Goal: Task Accomplishment & Management: Manage account settings

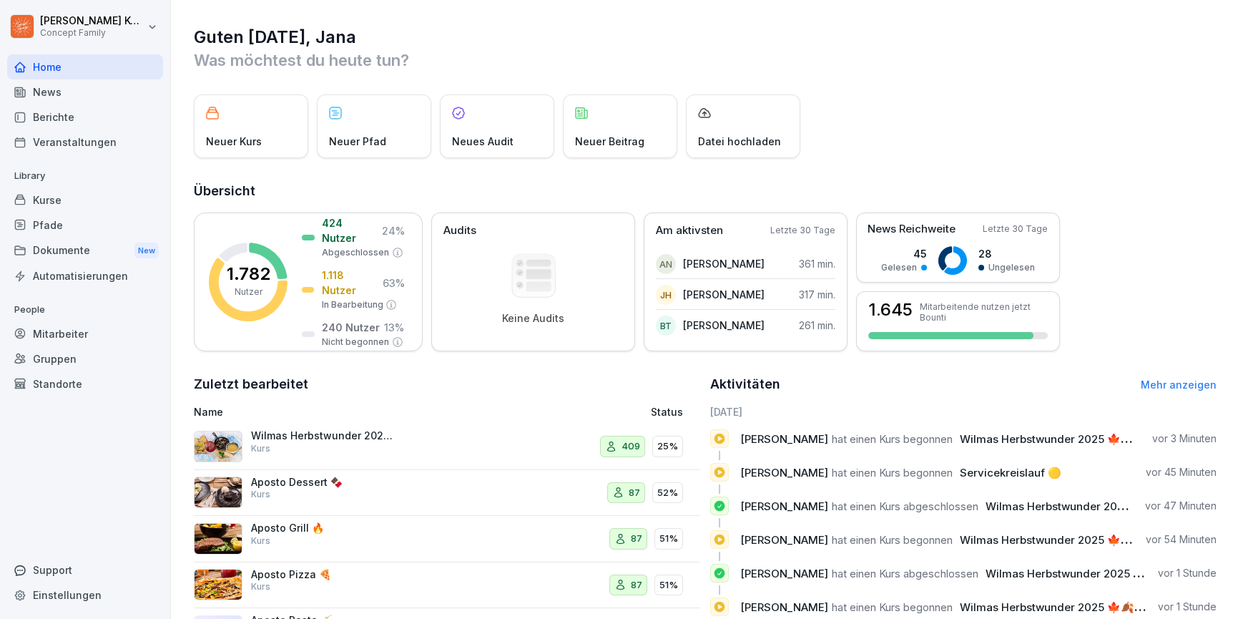
click at [49, 84] on div "News" at bounding box center [85, 91] width 156 height 25
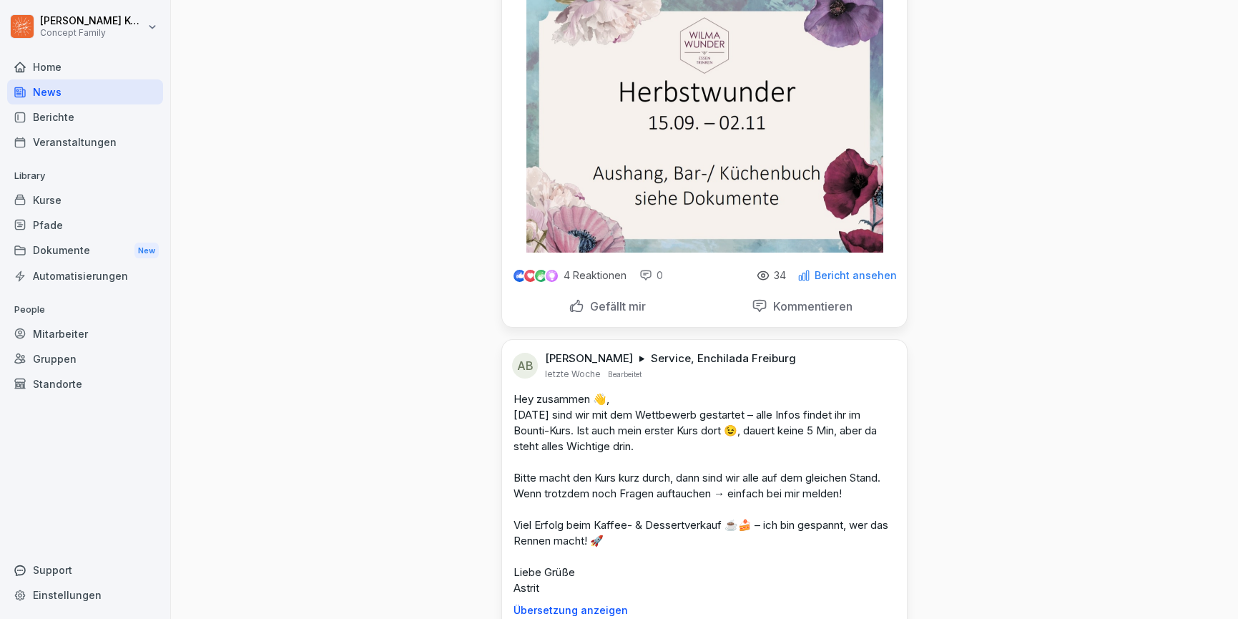
scroll to position [181, 0]
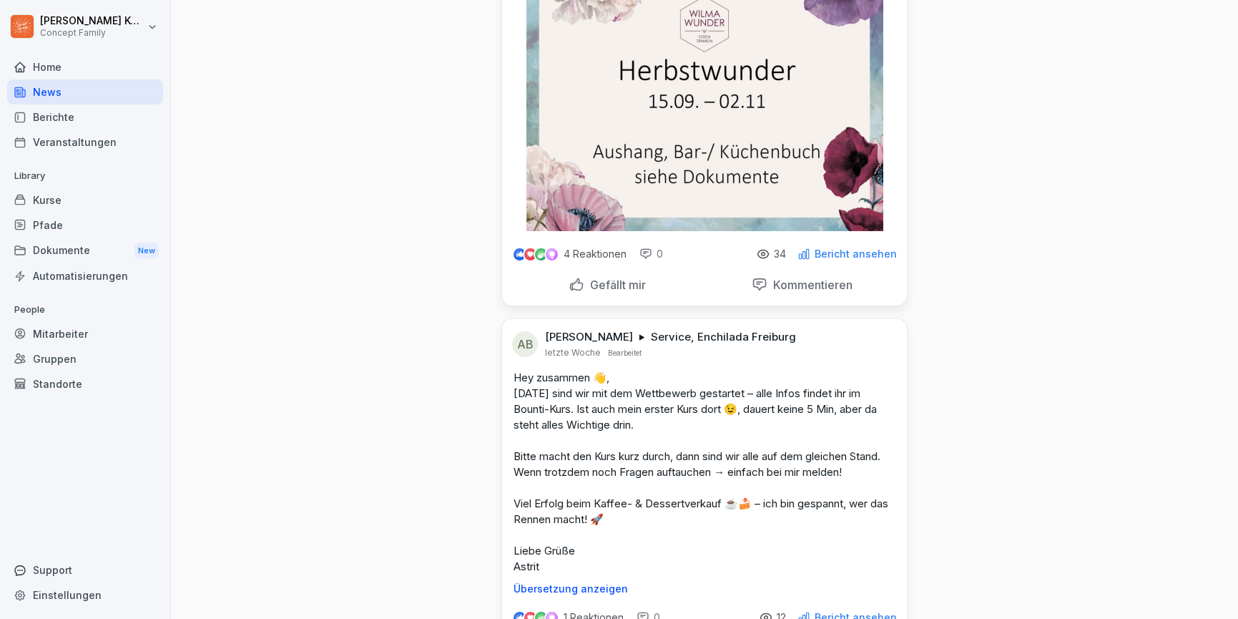
click at [581, 255] on p "4 Reaktionen" at bounding box center [595, 253] width 63 height 11
click at [857, 254] on p "Bericht ansehen" at bounding box center [856, 253] width 82 height 11
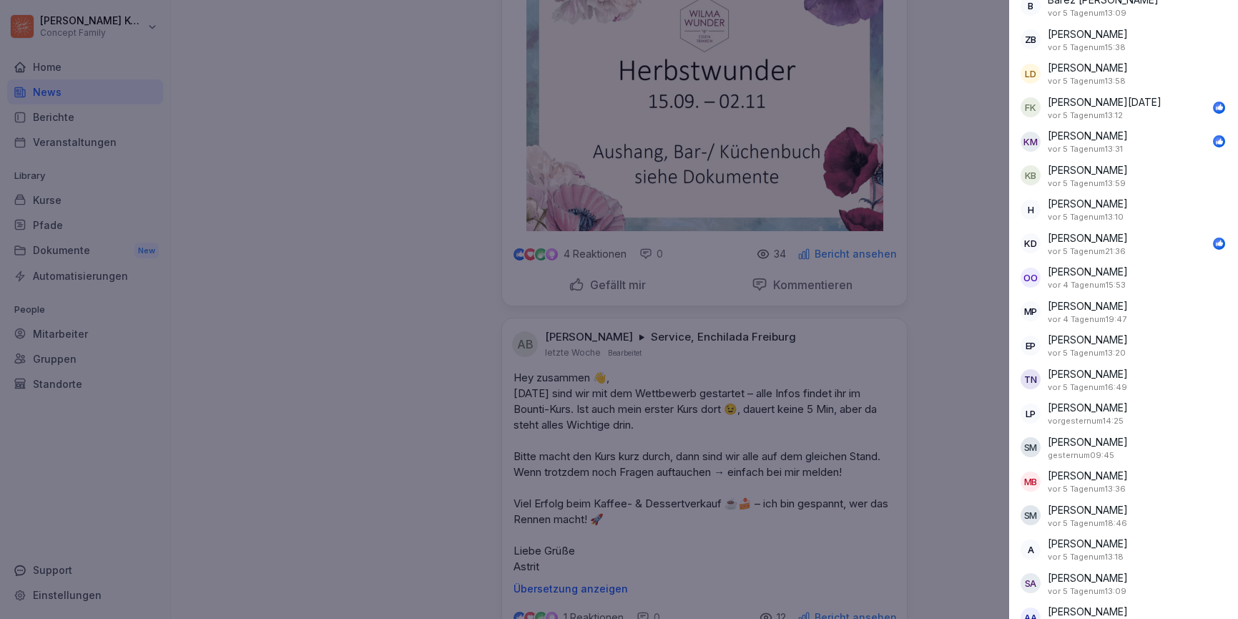
scroll to position [749, 0]
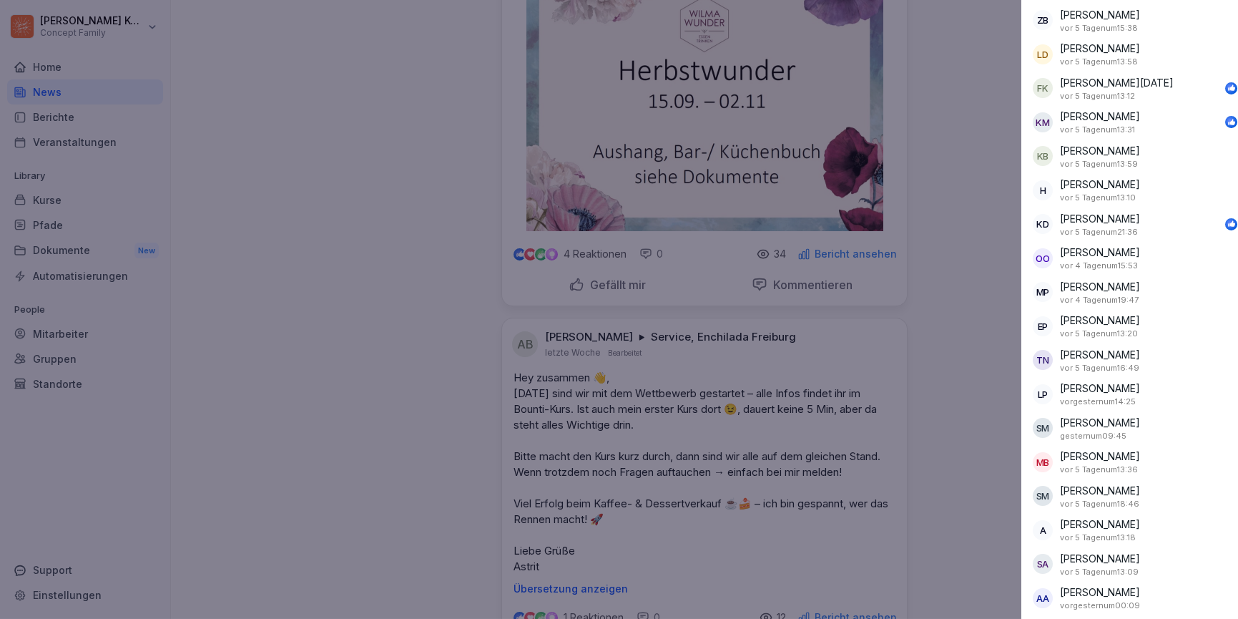
click at [953, 302] on div at bounding box center [619, 309] width 1238 height 619
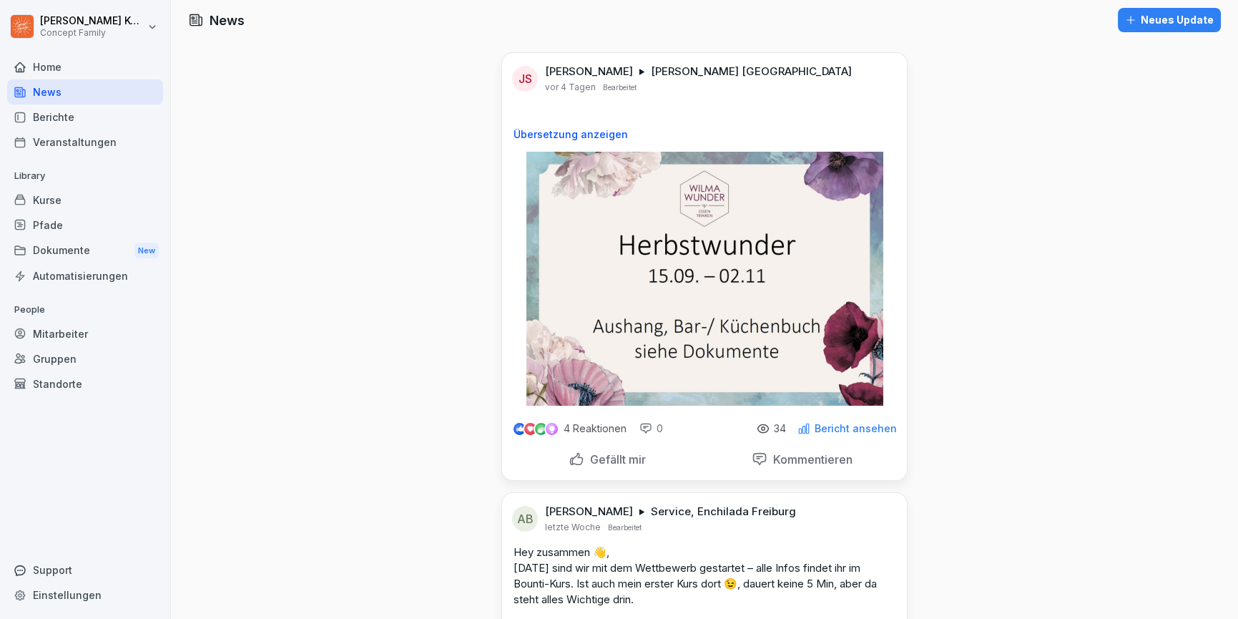
scroll to position [0, 0]
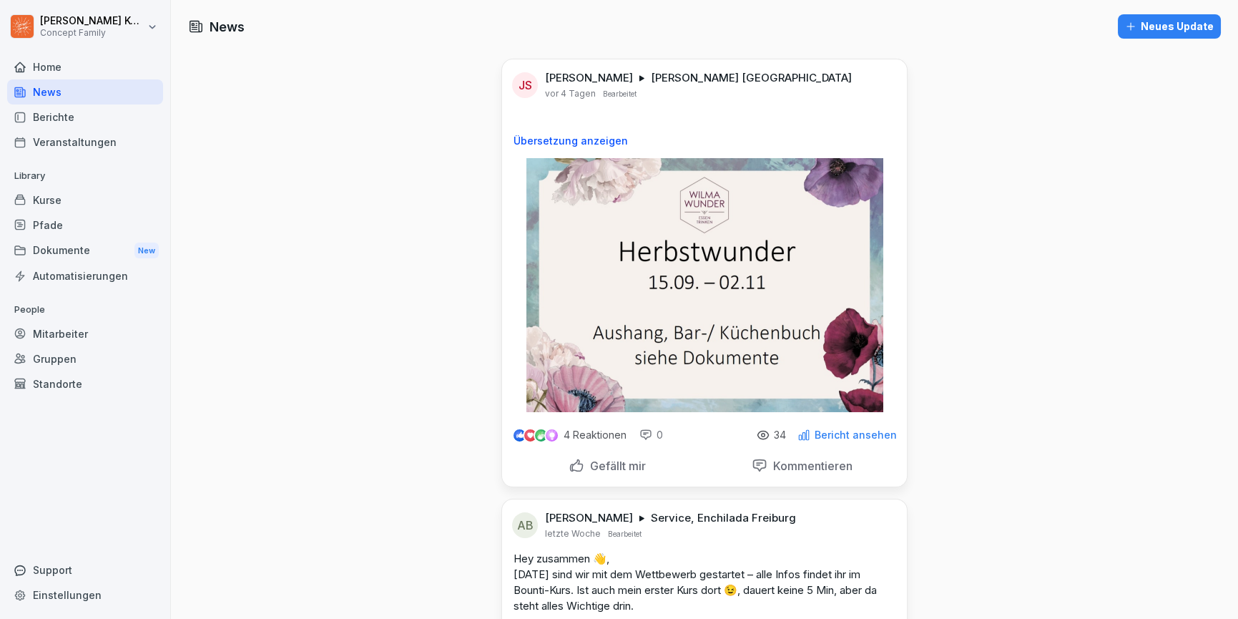
click at [75, 260] on div "Dokumente New" at bounding box center [85, 250] width 156 height 26
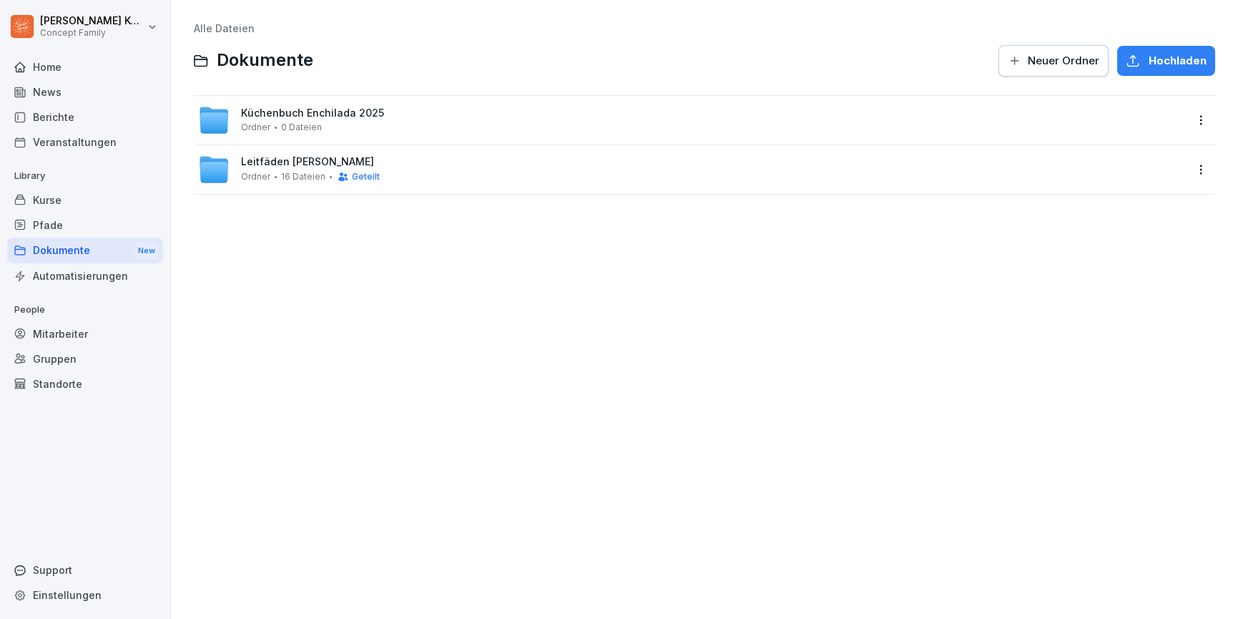
click at [59, 196] on div "Kurse" at bounding box center [85, 199] width 156 height 25
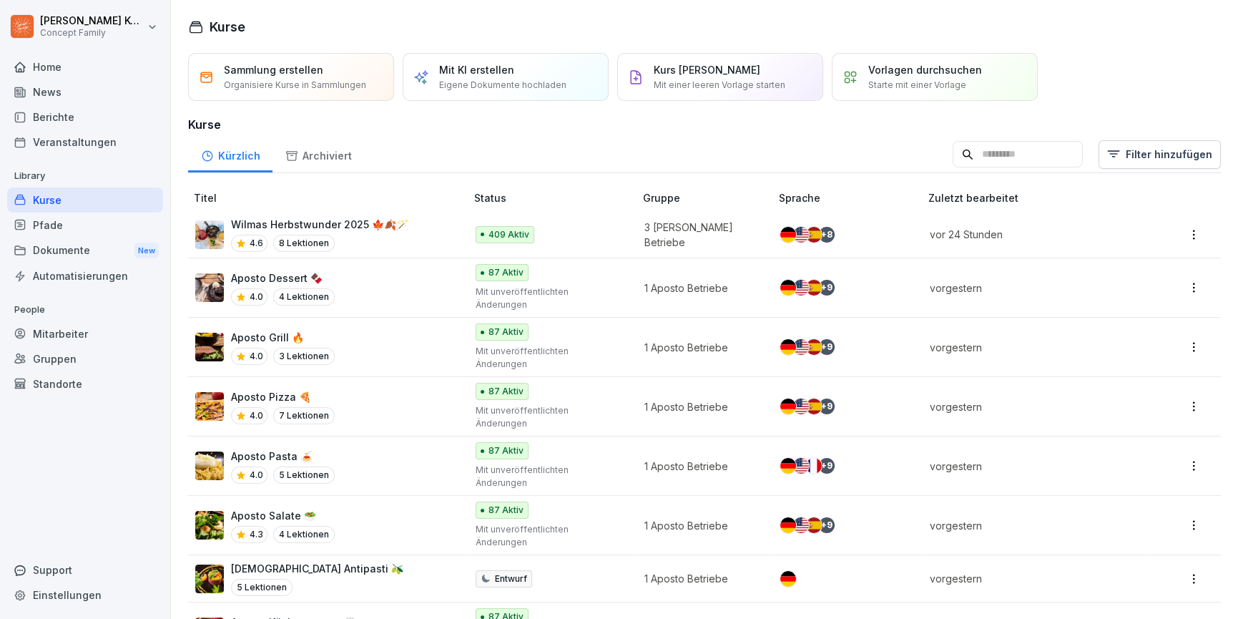
click at [373, 233] on div "Wilmas Herbstwunder 2025 🍁🍂🪄 4.6 8 Lektionen" at bounding box center [319, 234] width 177 height 35
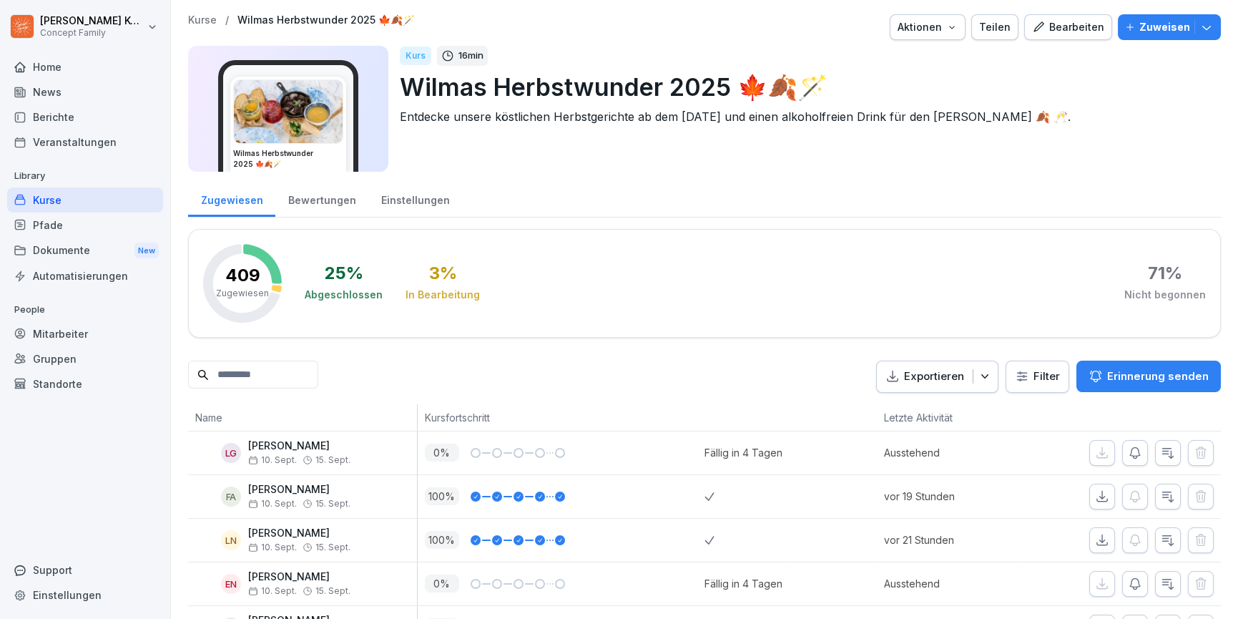
click at [295, 207] on div "Bewertungen" at bounding box center [321, 198] width 93 height 36
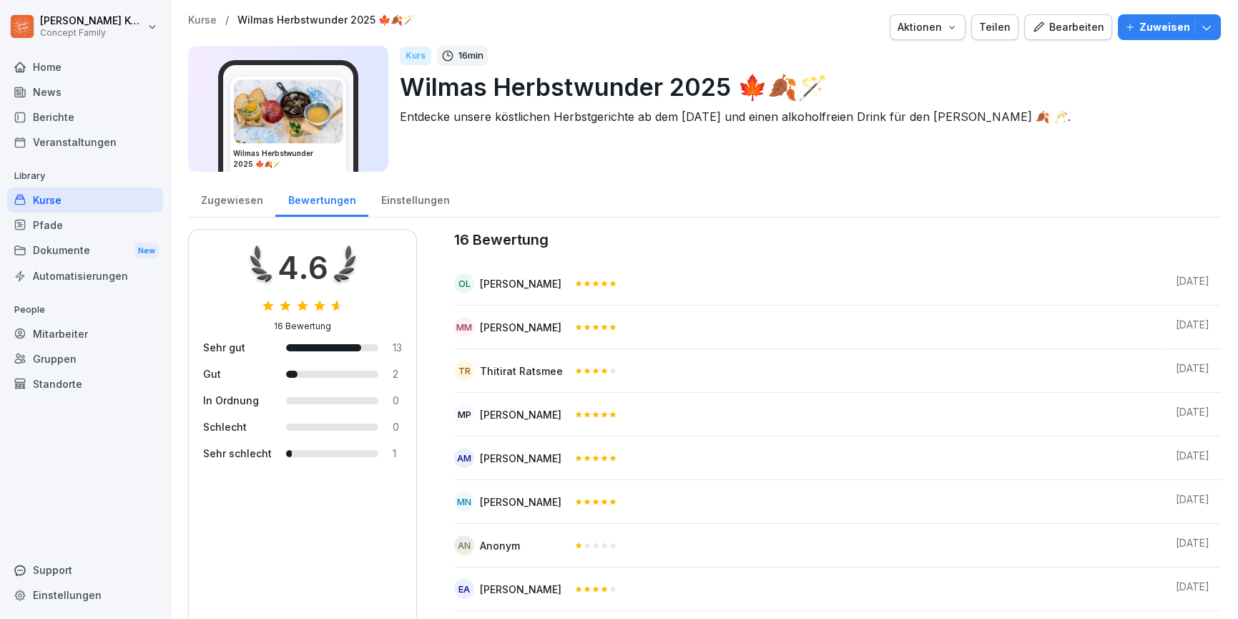
click at [65, 220] on div "Pfade" at bounding box center [85, 224] width 156 height 25
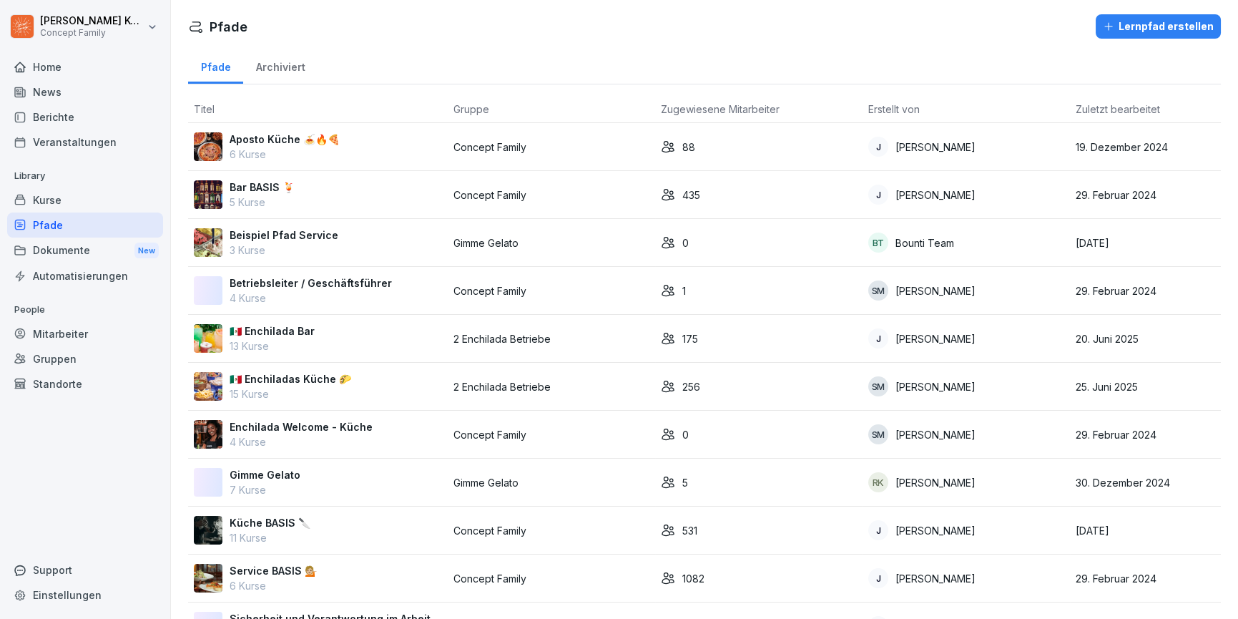
click at [58, 197] on div "Kurse" at bounding box center [85, 199] width 156 height 25
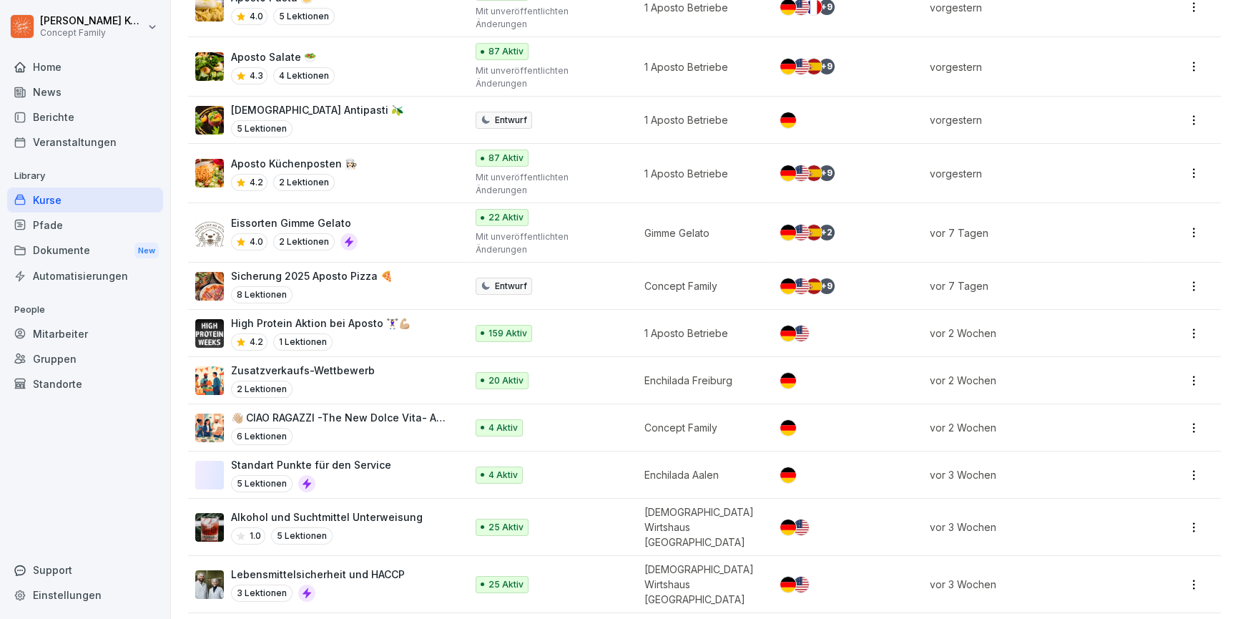
scroll to position [599, 0]
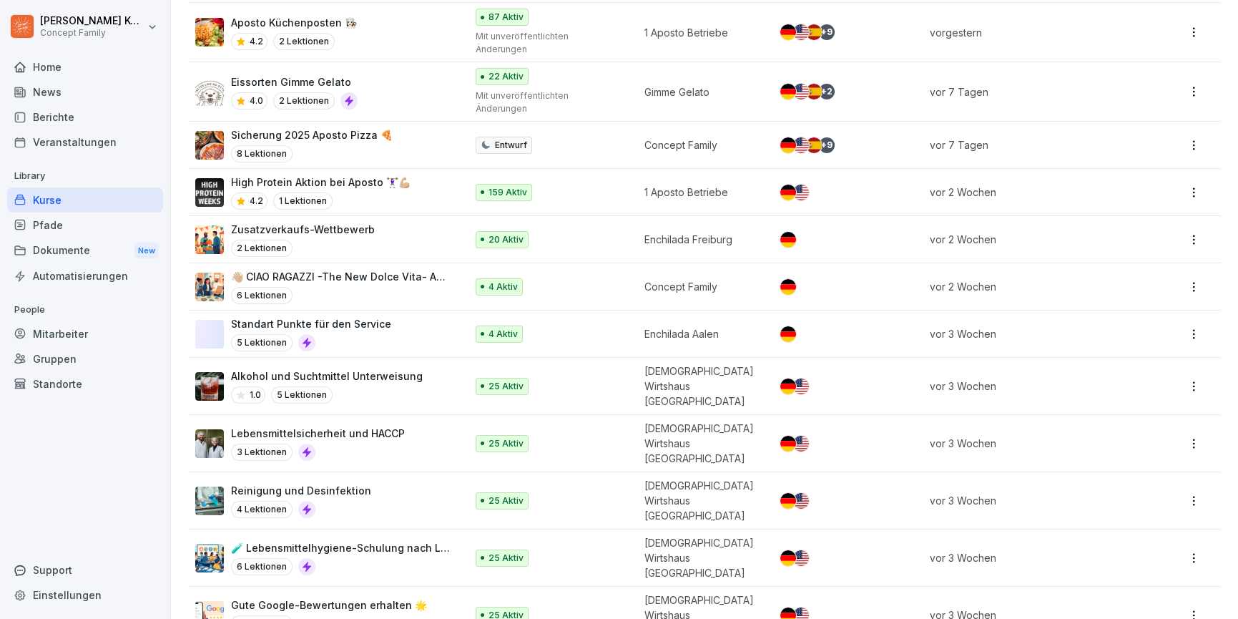
click at [333, 240] on div "2 Lektionen" at bounding box center [303, 248] width 144 height 17
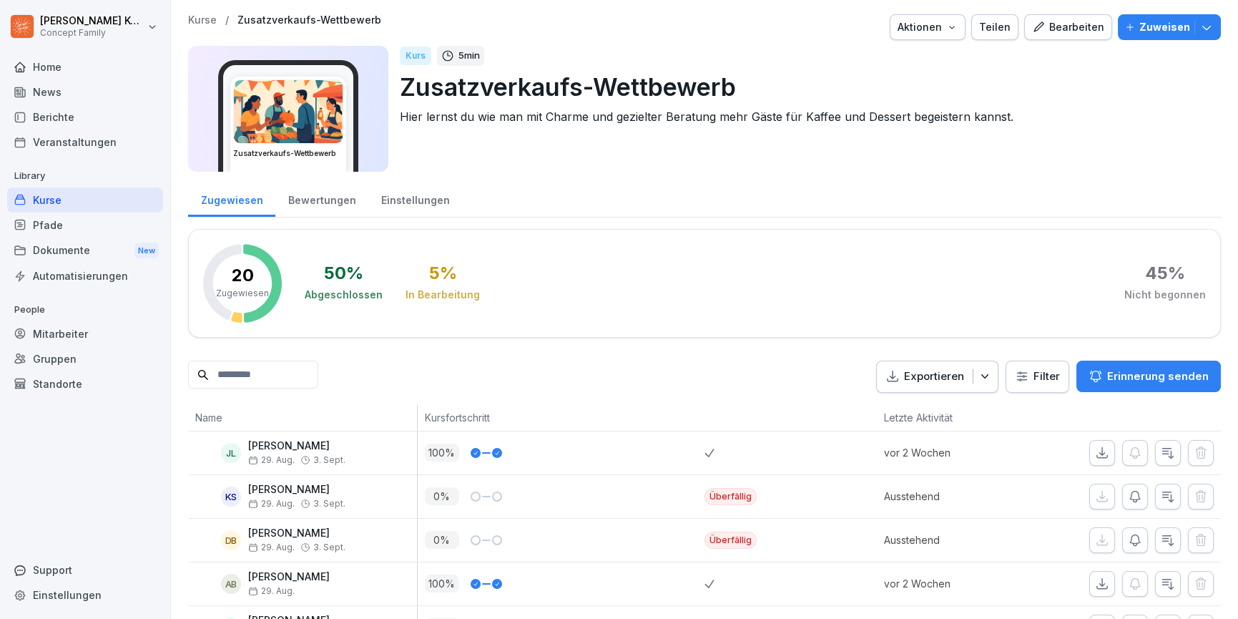
click at [295, 203] on div "Bewertungen" at bounding box center [321, 198] width 93 height 36
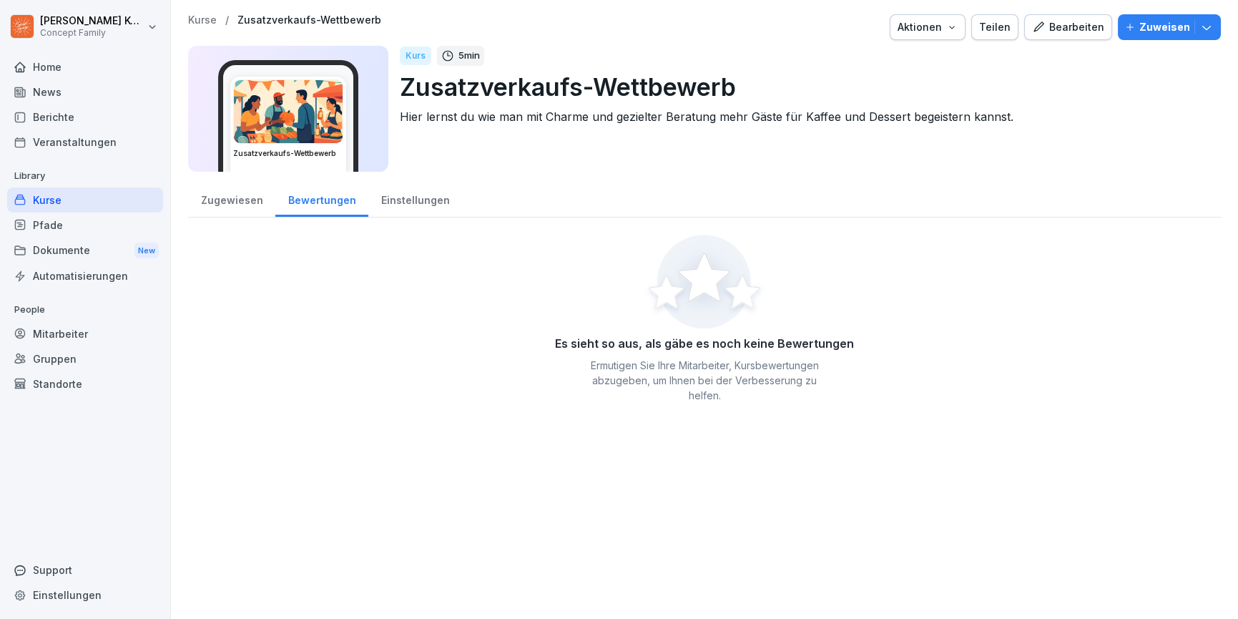
click at [410, 207] on div "Einstellungen" at bounding box center [415, 198] width 94 height 36
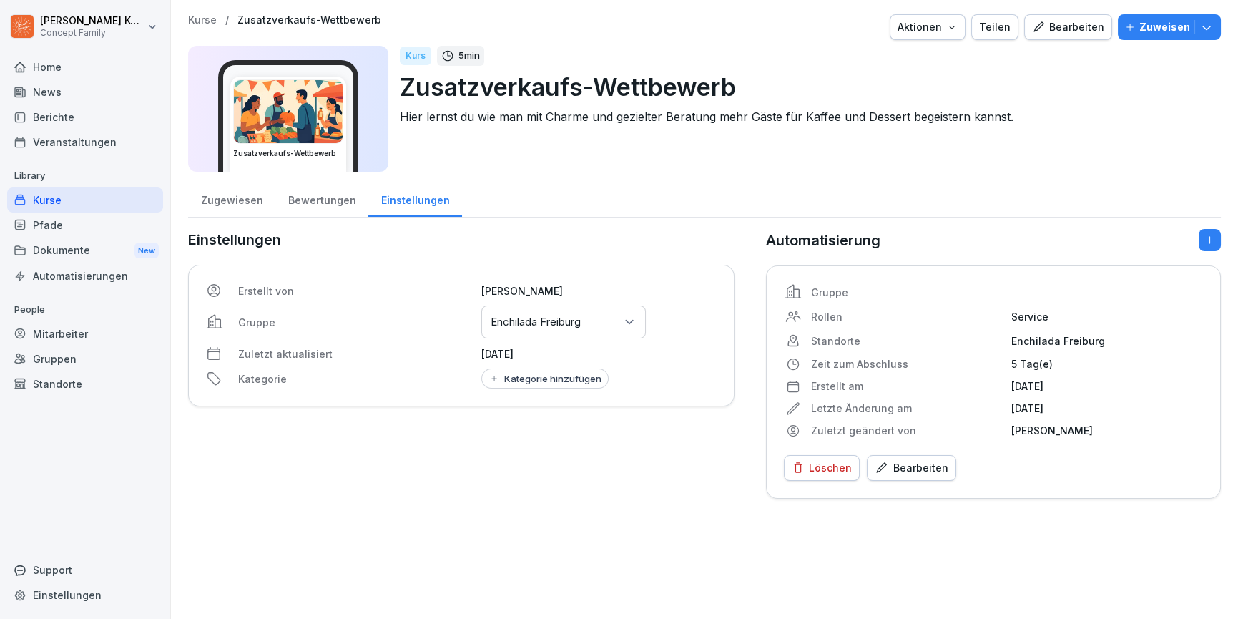
click at [222, 203] on div "Zugewiesen" at bounding box center [231, 198] width 87 height 36
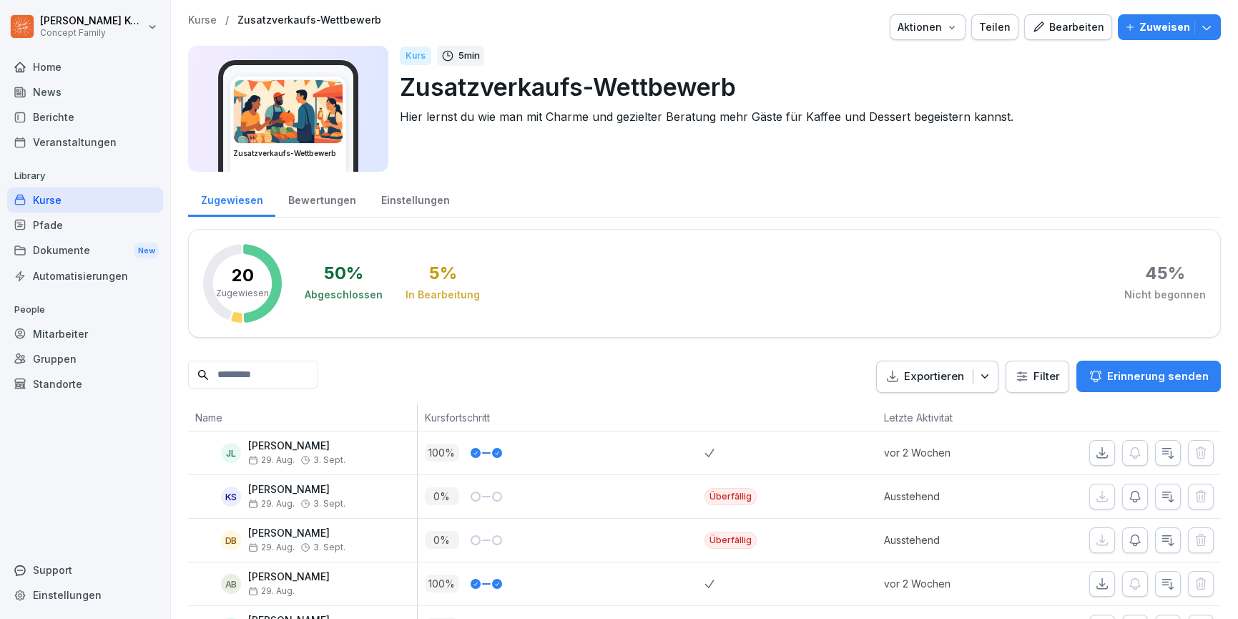
click at [79, 205] on div "Kurse" at bounding box center [85, 199] width 156 height 25
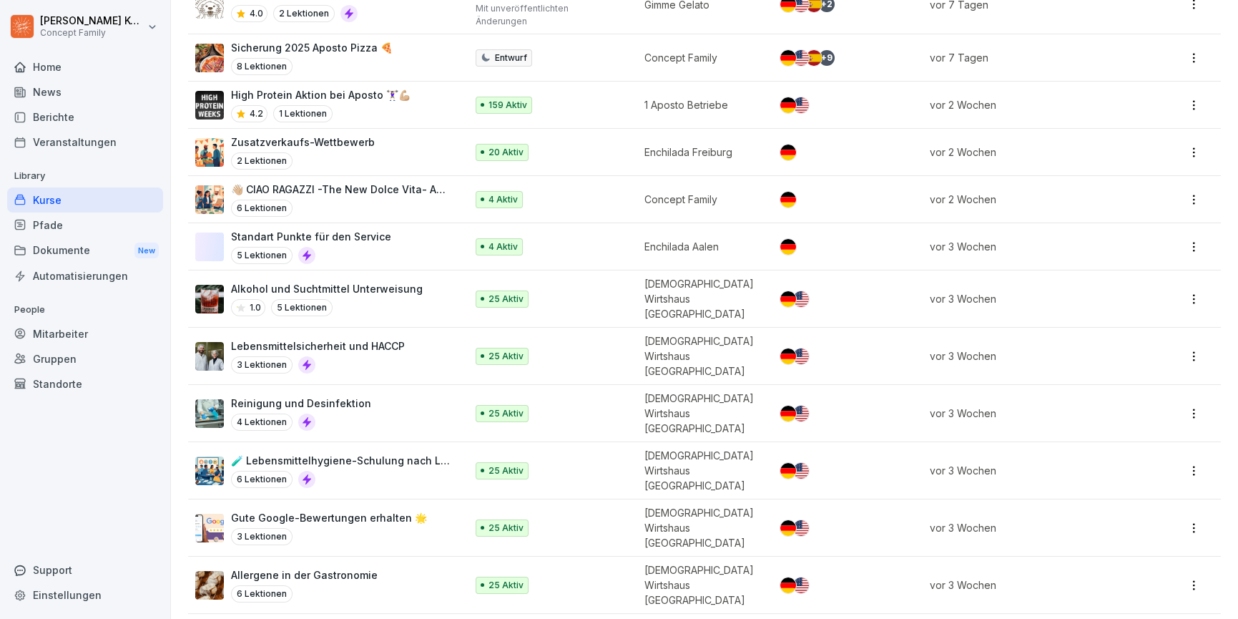
scroll to position [637, 0]
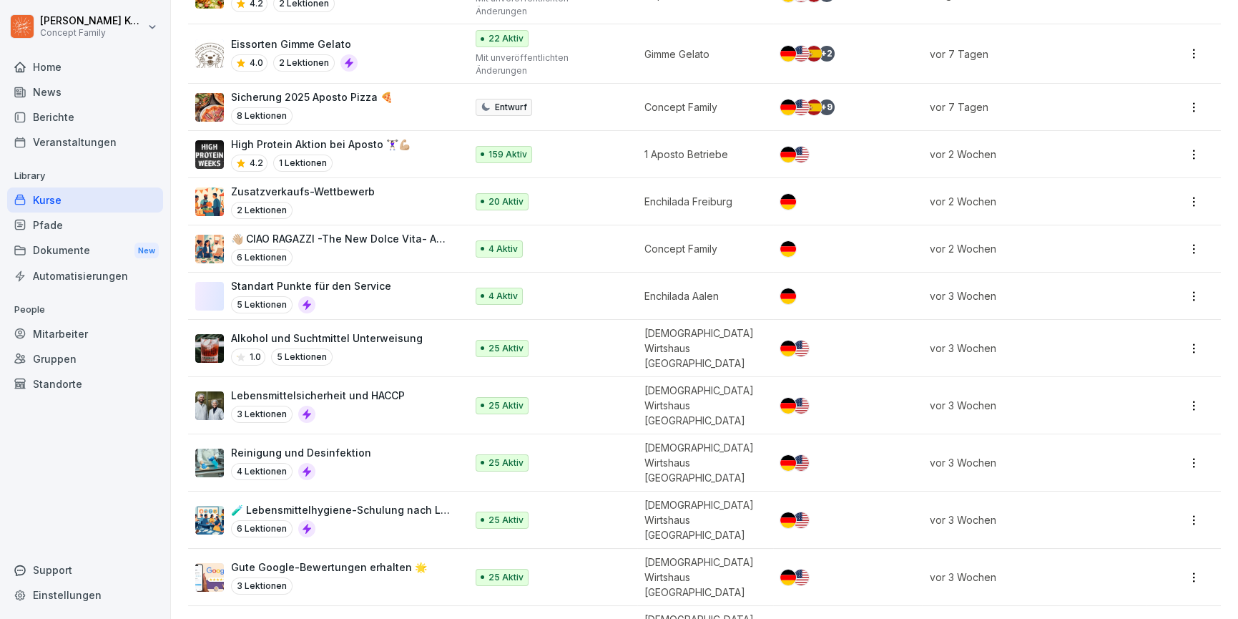
click at [383, 154] on div "4.2 1 Lektionen" at bounding box center [320, 162] width 179 height 17
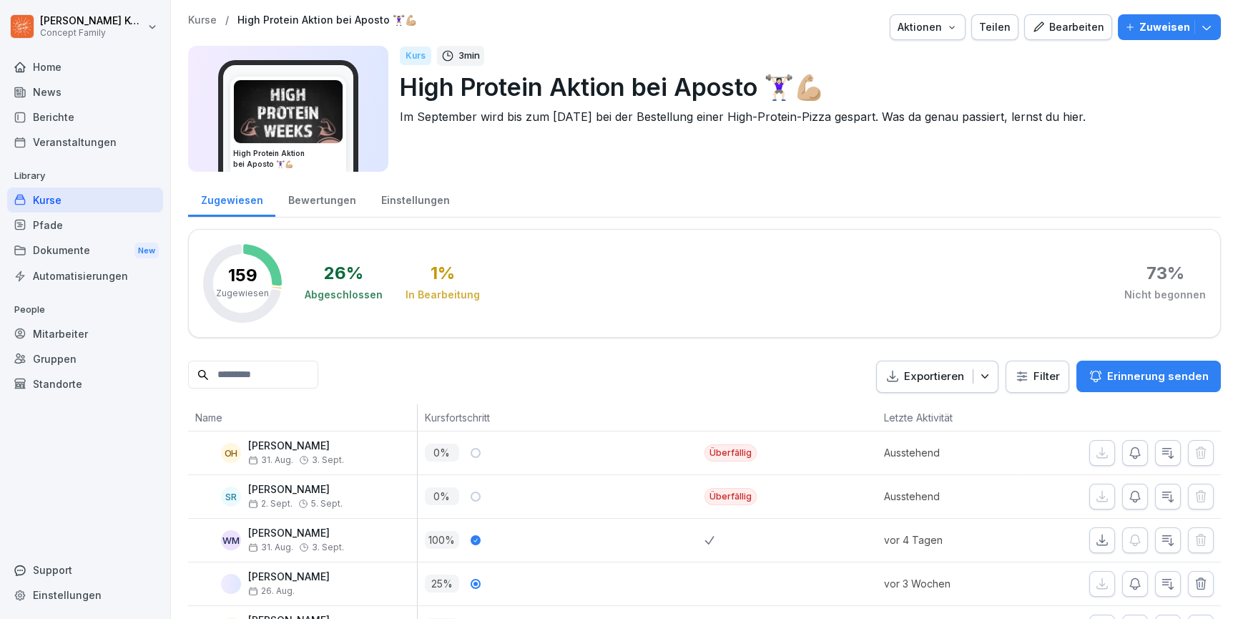
click at [327, 187] on div "Bewertungen" at bounding box center [321, 198] width 93 height 36
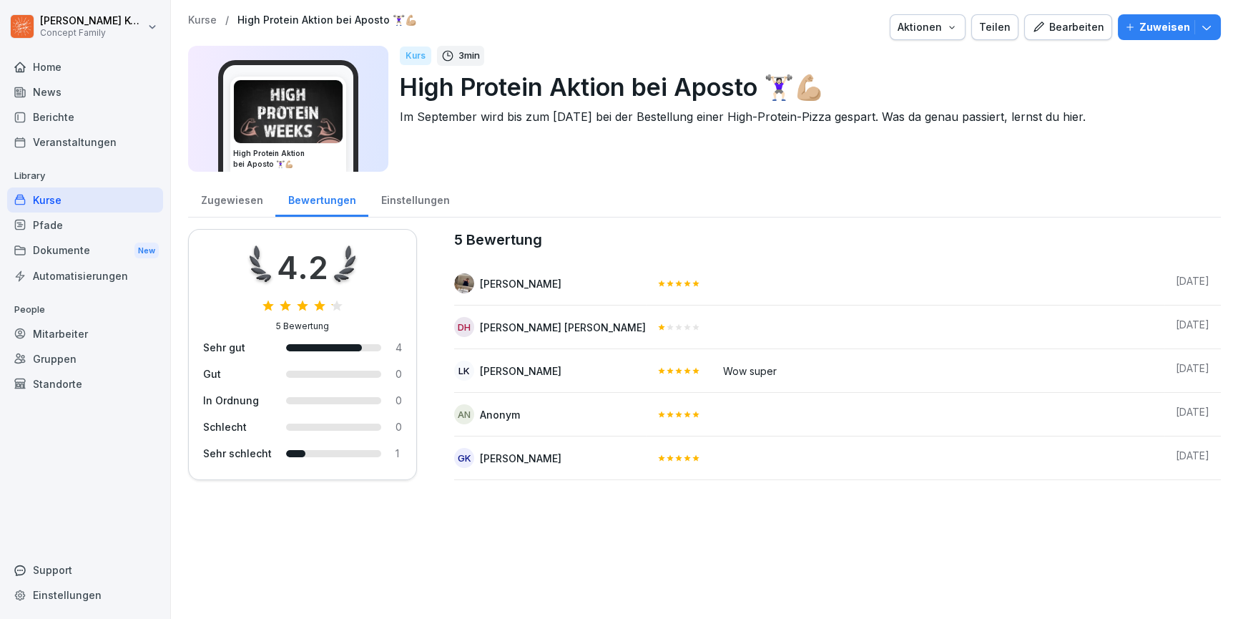
click at [40, 203] on div "Kurse" at bounding box center [85, 199] width 156 height 25
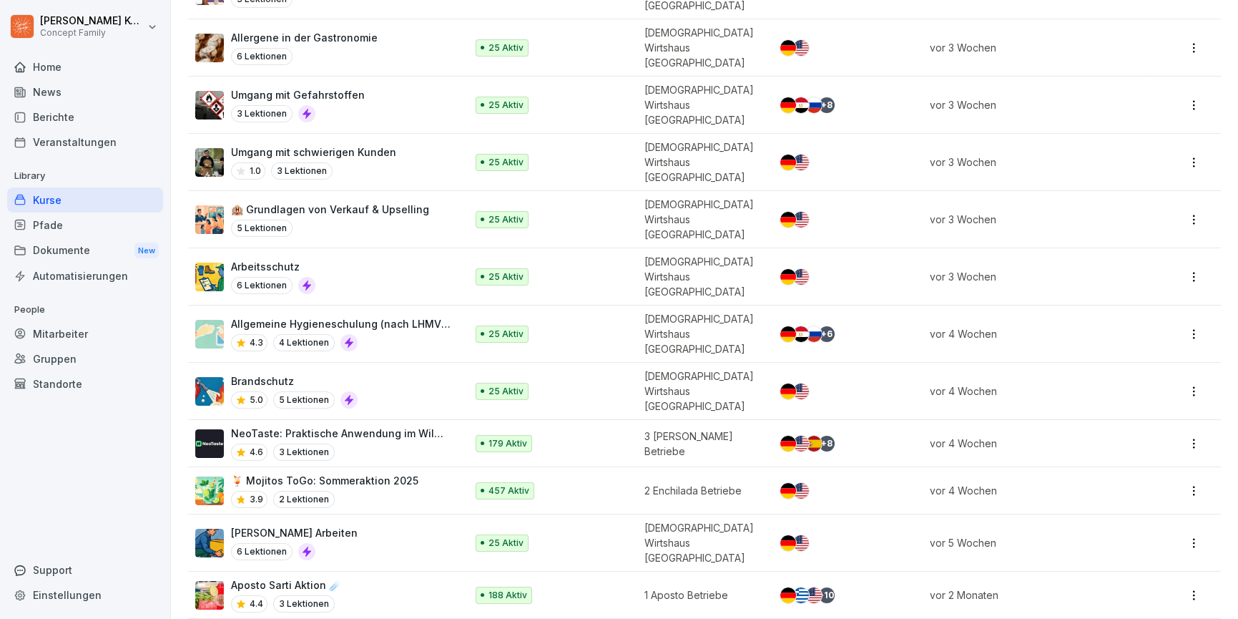
scroll to position [1370, 0]
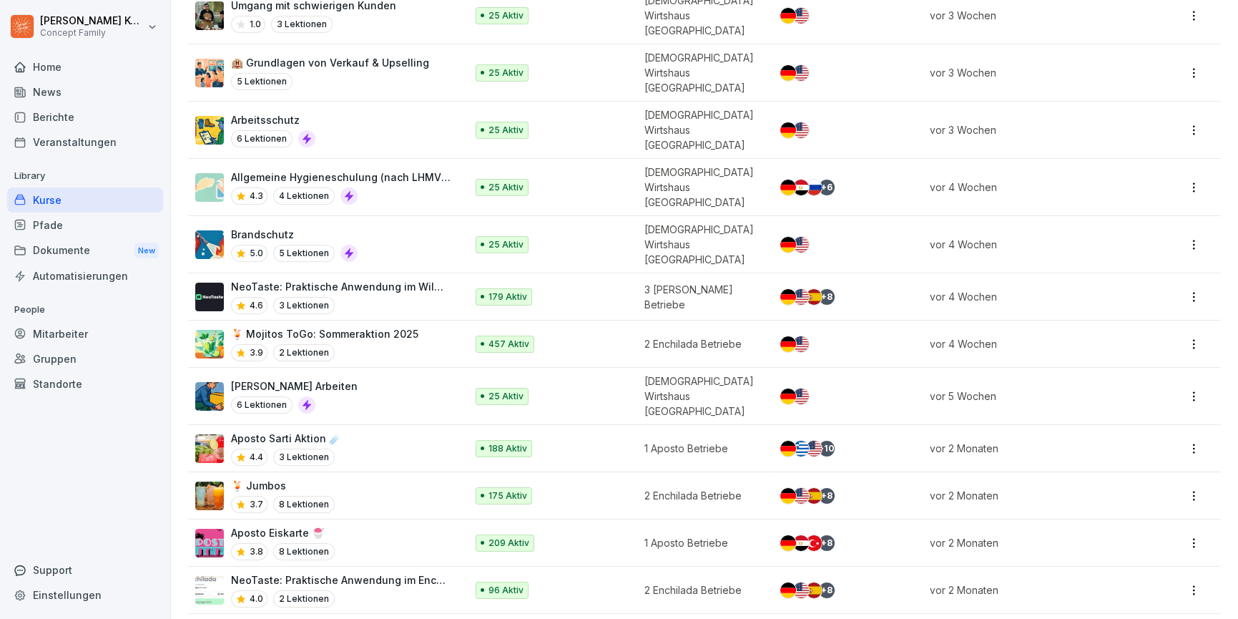
click at [380, 430] on div "Aposto Sarti Aktion ☄️ 4.4 3 Lektionen" at bounding box center [323, 447] width 256 height 35
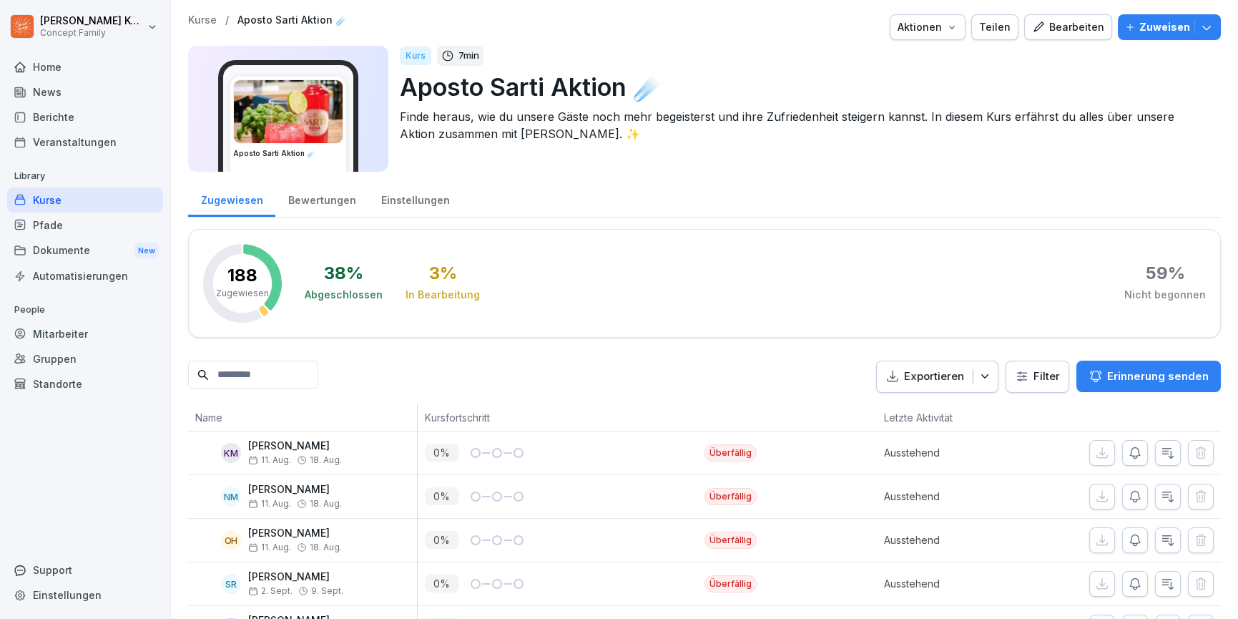
click at [1053, 29] on div "Bearbeiten" at bounding box center [1068, 27] width 72 height 16
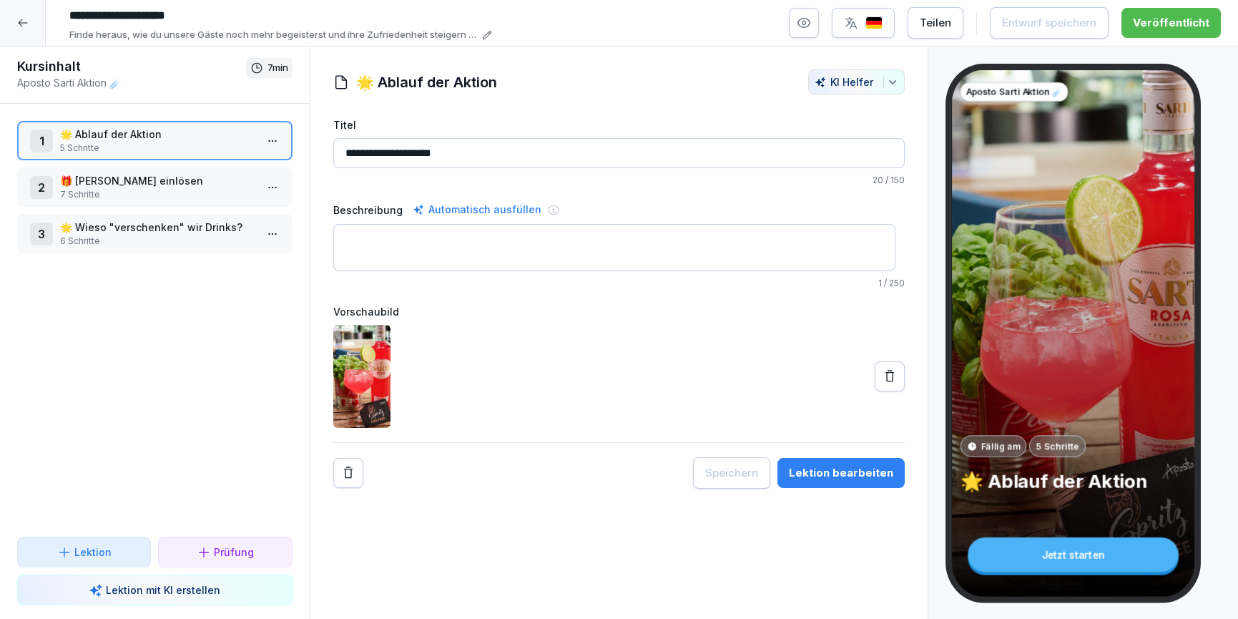
click at [164, 176] on p "🎁 Gutschein einlösen" at bounding box center [157, 180] width 195 height 15
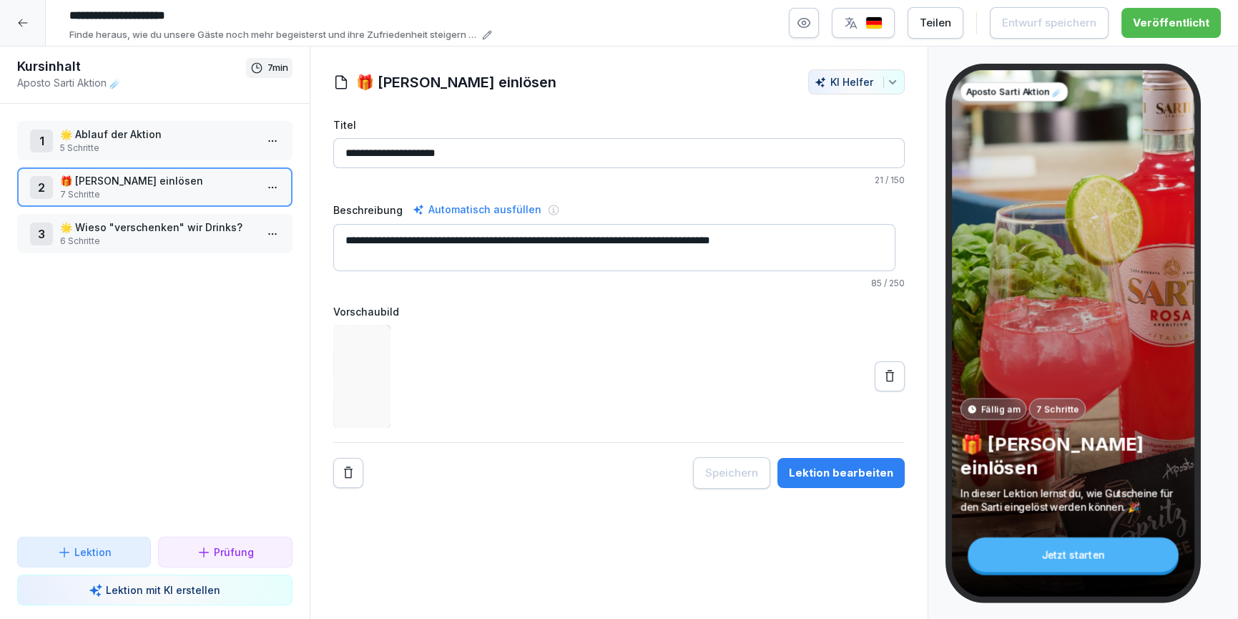
click at [178, 149] on p "5 Schritte" at bounding box center [157, 148] width 195 height 13
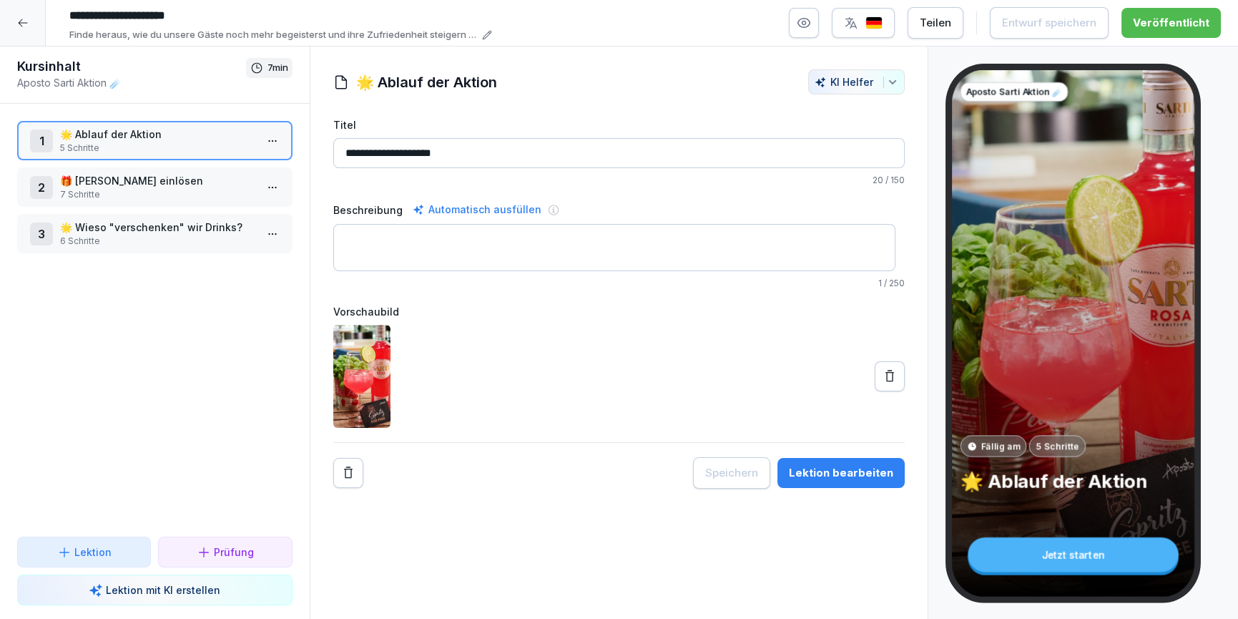
click at [857, 492] on div "**********" at bounding box center [619, 332] width 619 height 573
click at [842, 486] on button "Lektion bearbeiten" at bounding box center [840, 473] width 127 height 30
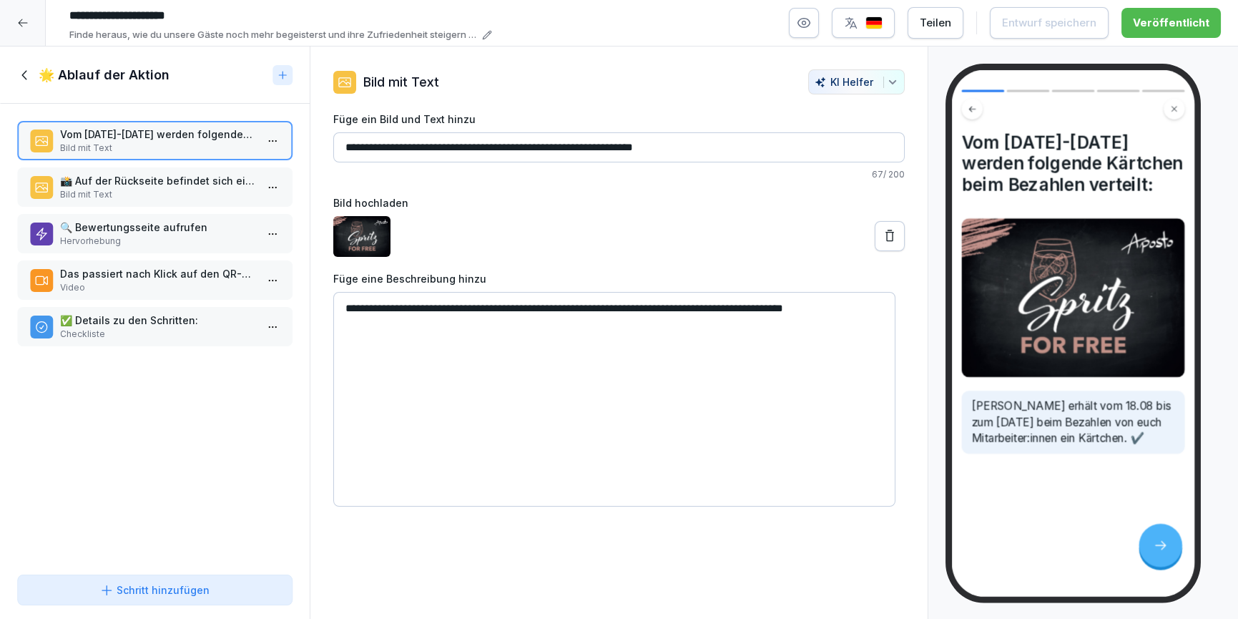
click at [28, 79] on icon at bounding box center [25, 75] width 16 height 16
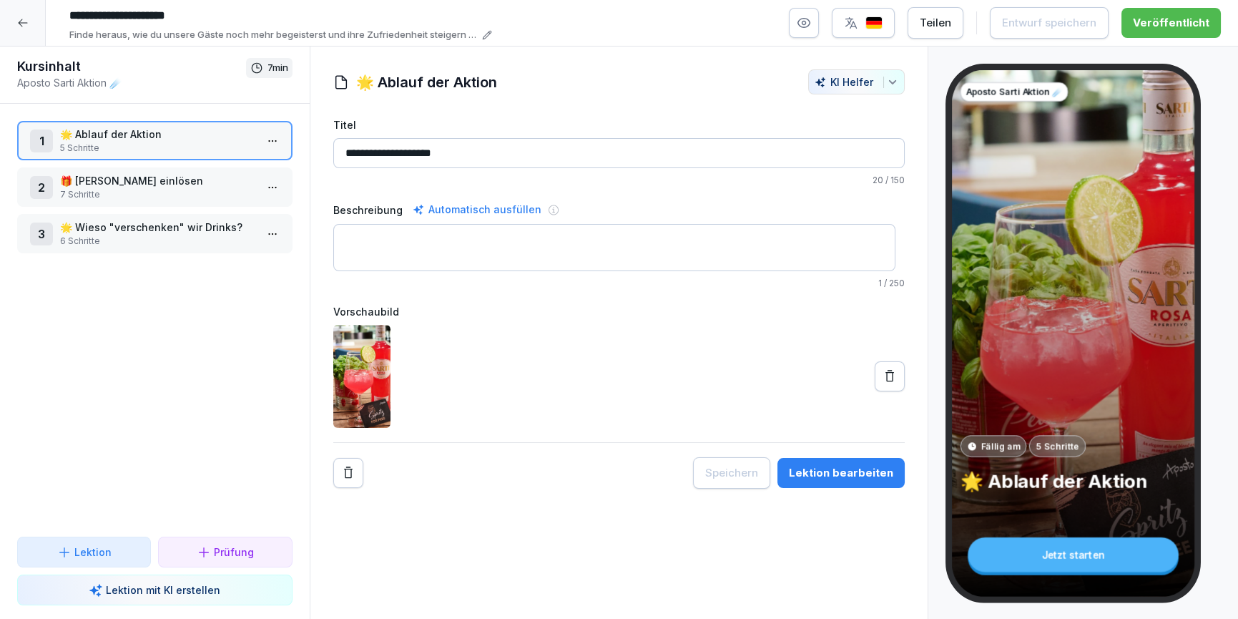
click at [20, 19] on icon at bounding box center [22, 22] width 11 height 11
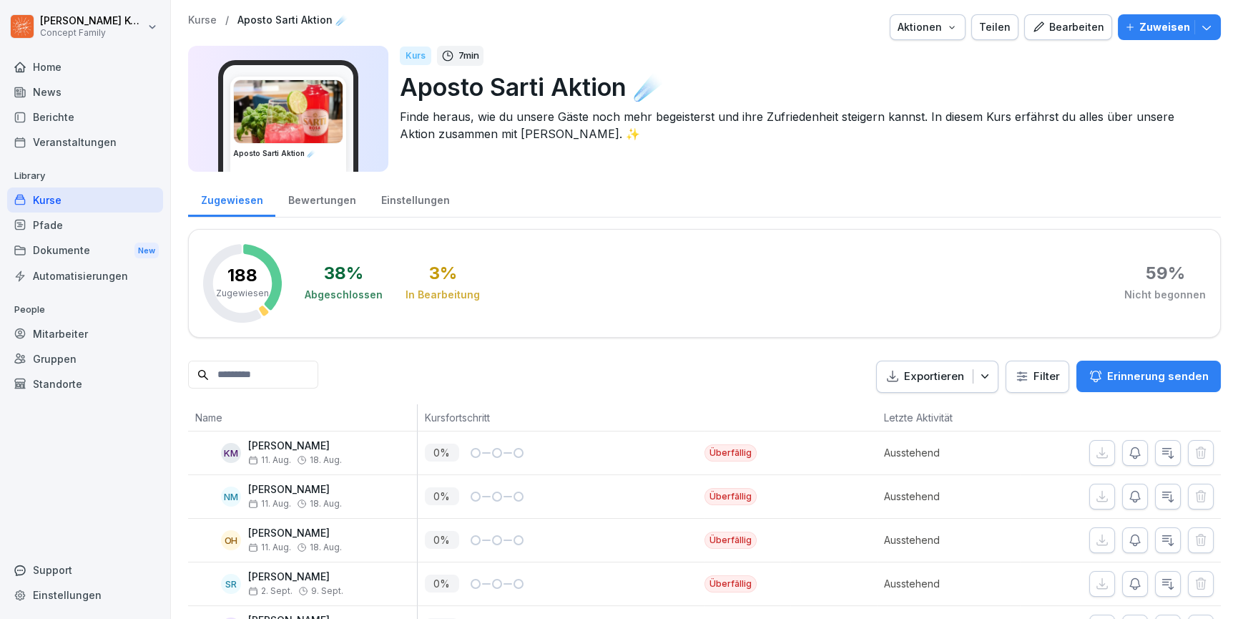
click at [338, 199] on div "Bewertungen" at bounding box center [321, 198] width 93 height 36
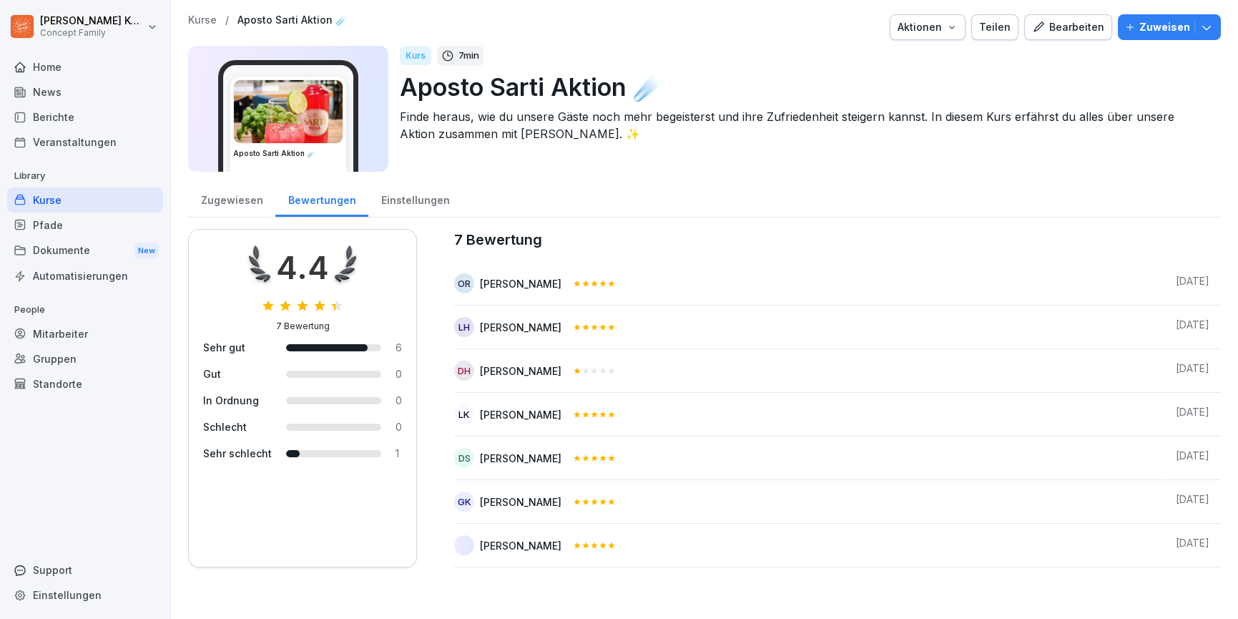
click at [69, 205] on div "Kurse" at bounding box center [85, 199] width 156 height 25
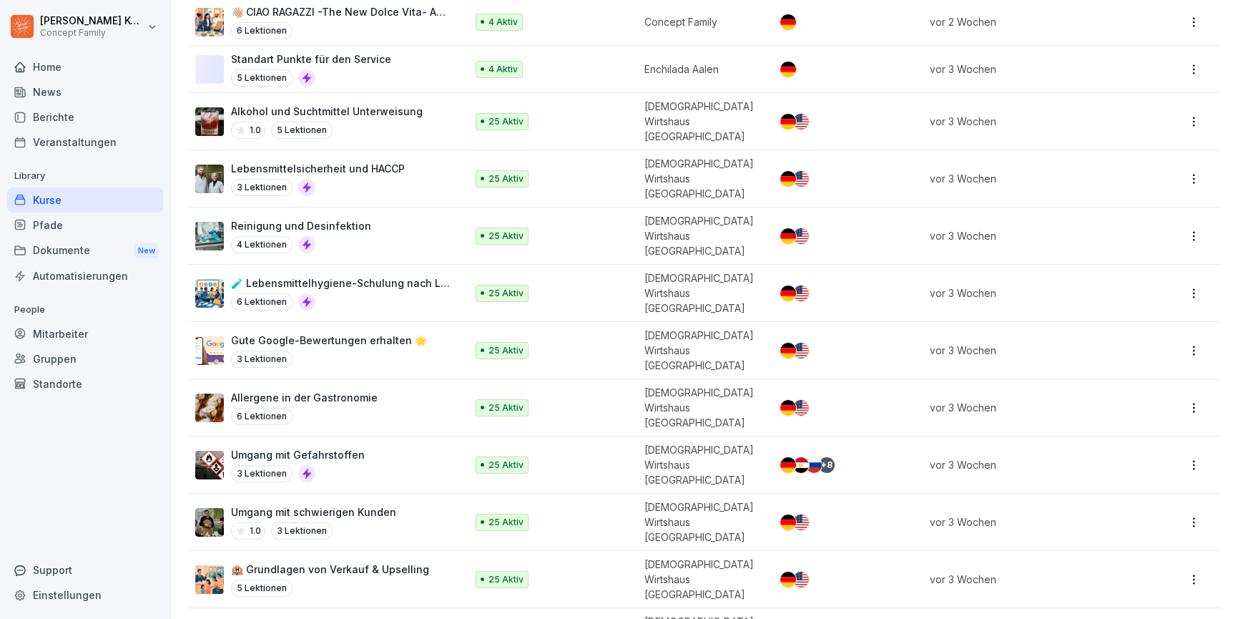
scroll to position [1849, 0]
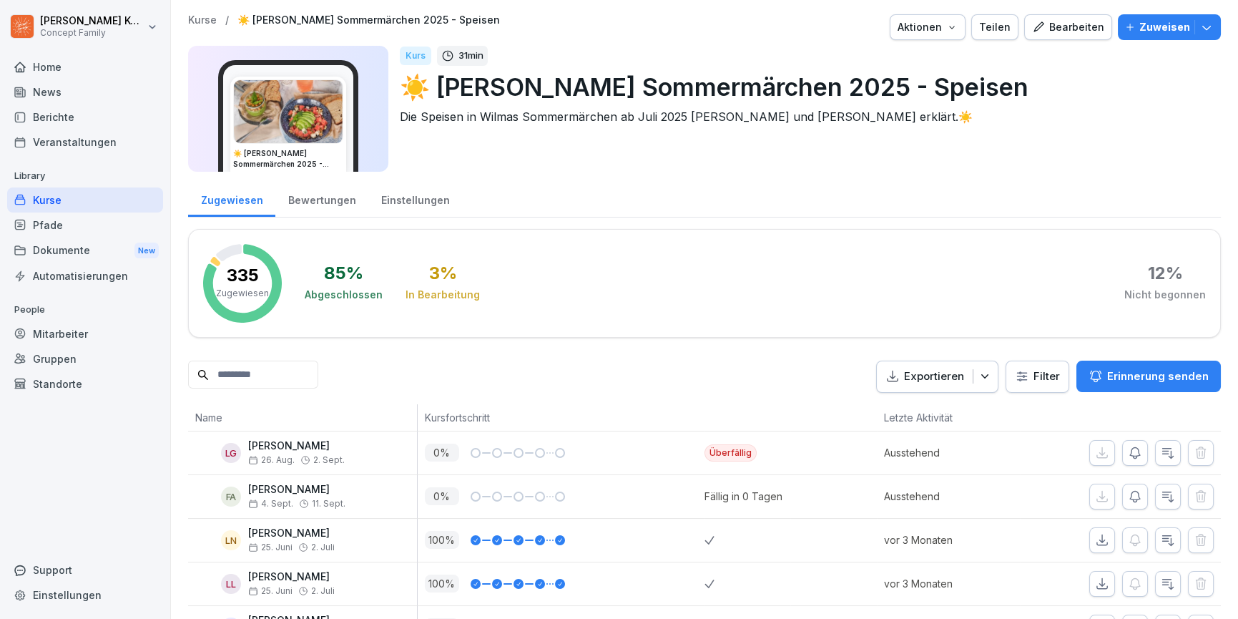
click at [1055, 30] on div "Bearbeiten" at bounding box center [1068, 27] width 72 height 16
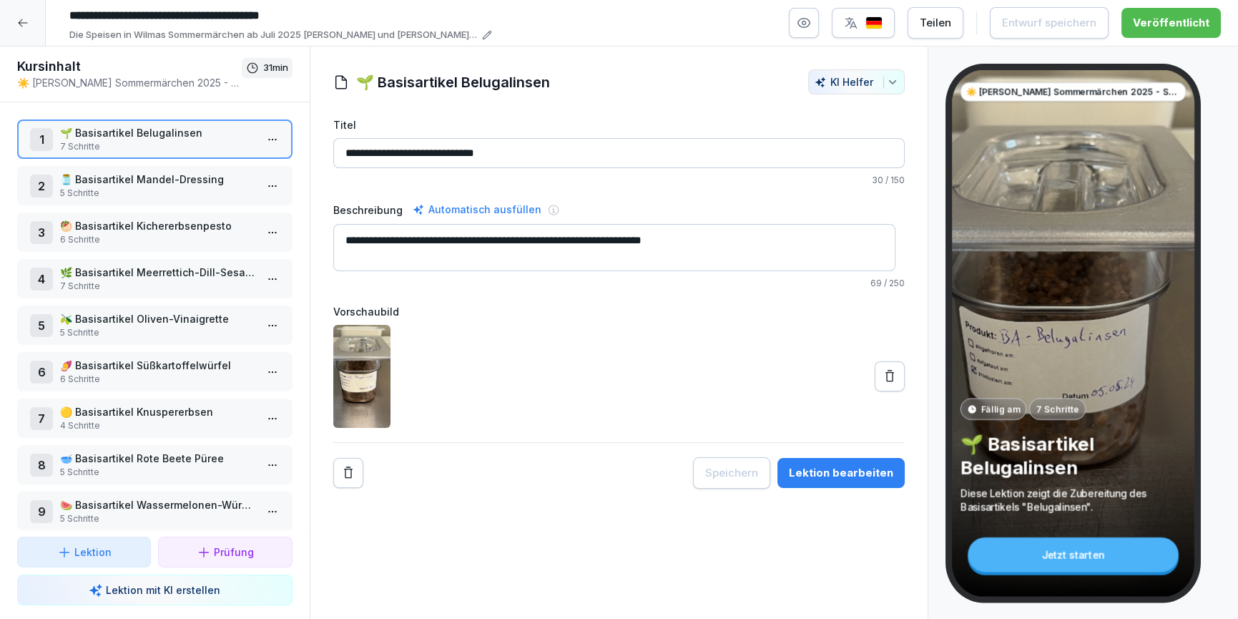
click at [20, 14] on div at bounding box center [23, 23] width 46 height 46
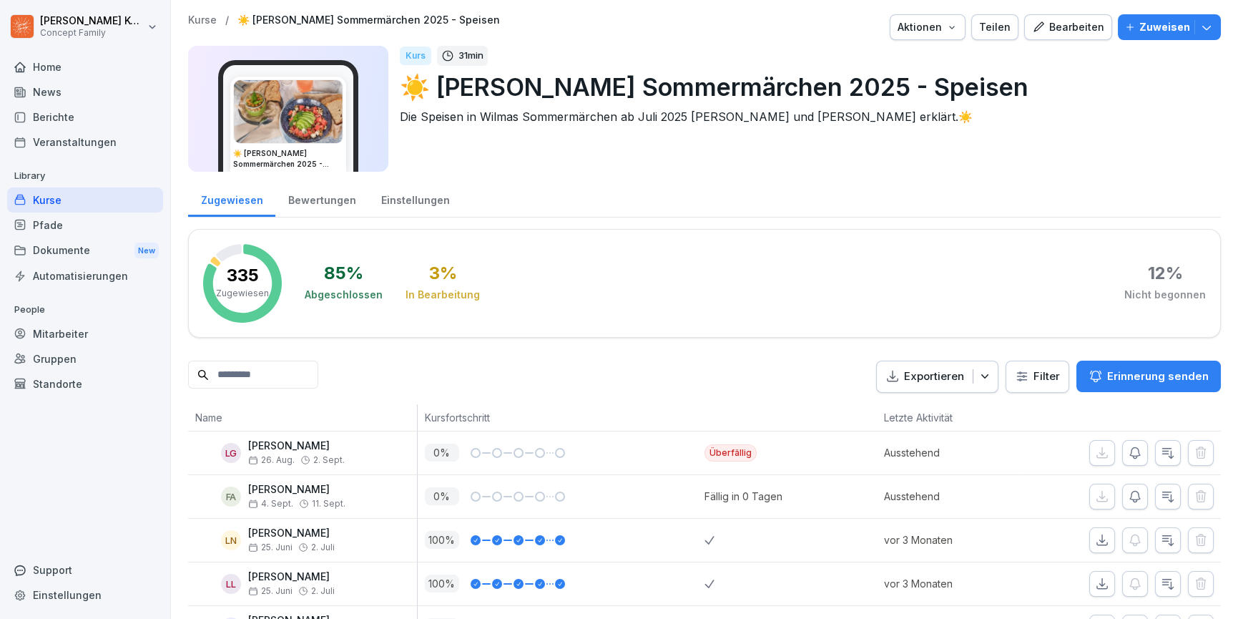
click at [319, 200] on div "Bewertungen" at bounding box center [321, 198] width 93 height 36
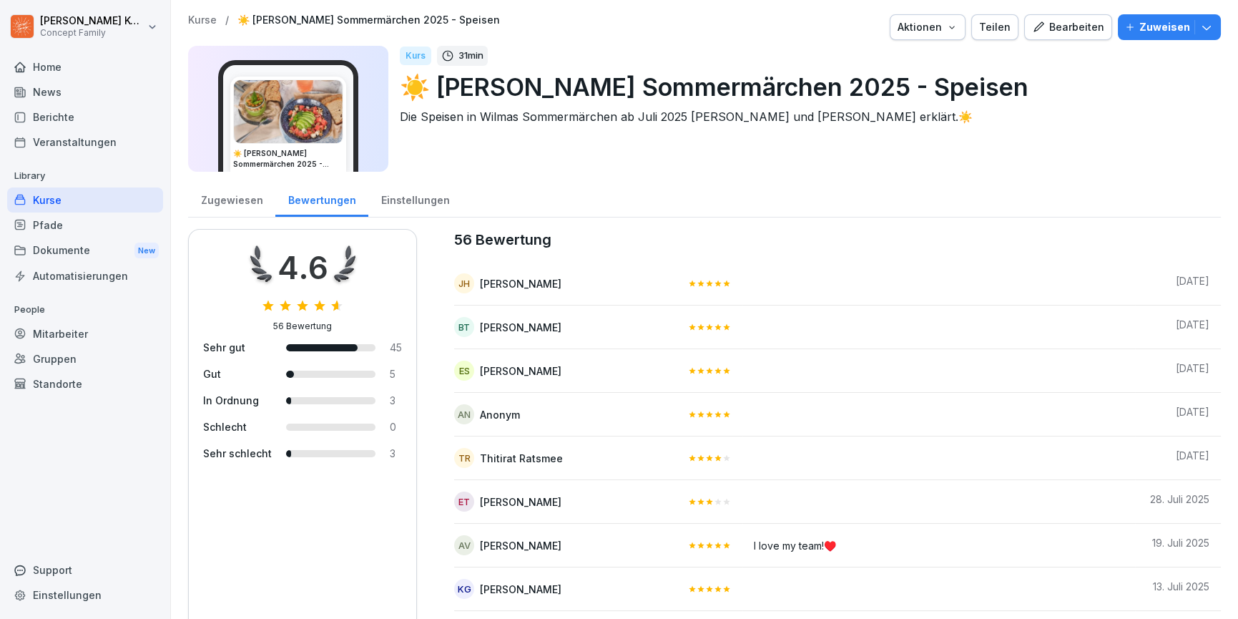
click at [959, 28] on button "Aktionen" at bounding box center [928, 27] width 76 height 26
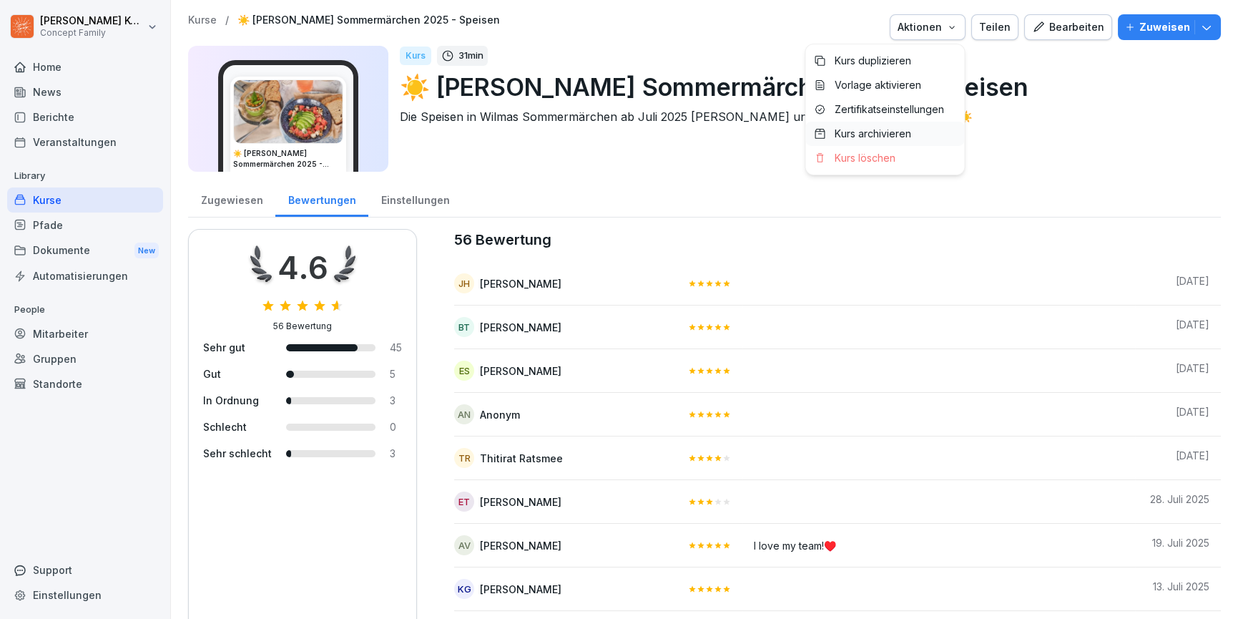
click at [897, 139] on div "Kurs archivieren" at bounding box center [884, 134] width 159 height 24
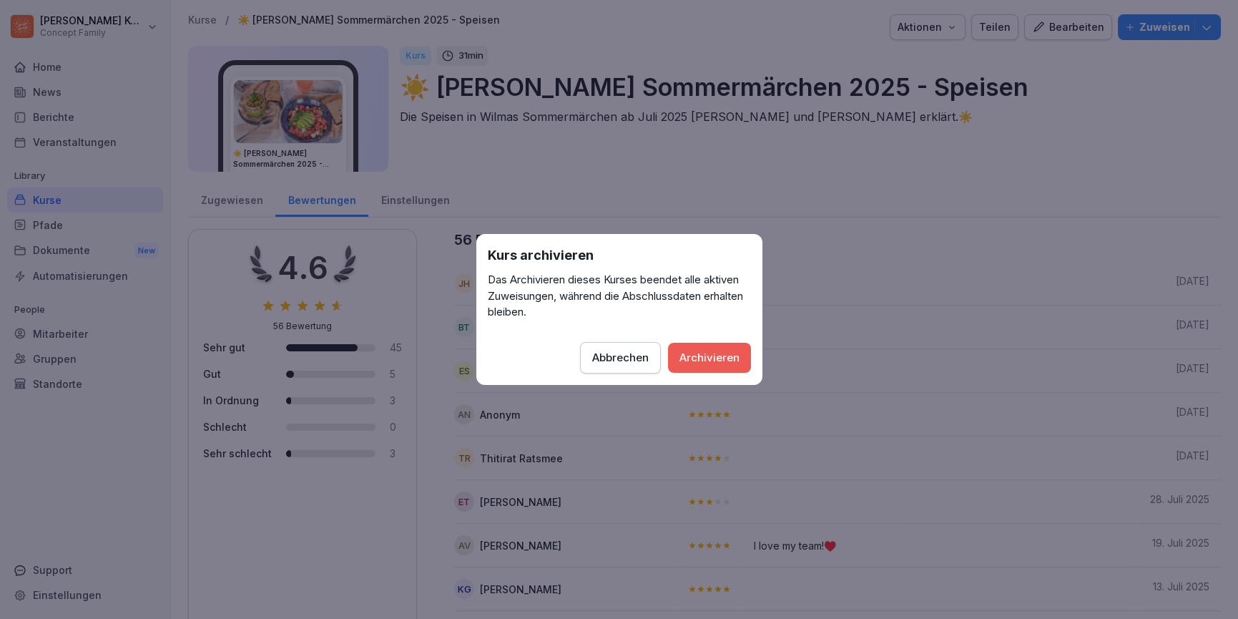
click at [734, 355] on div "Archivieren" at bounding box center [709, 358] width 60 height 16
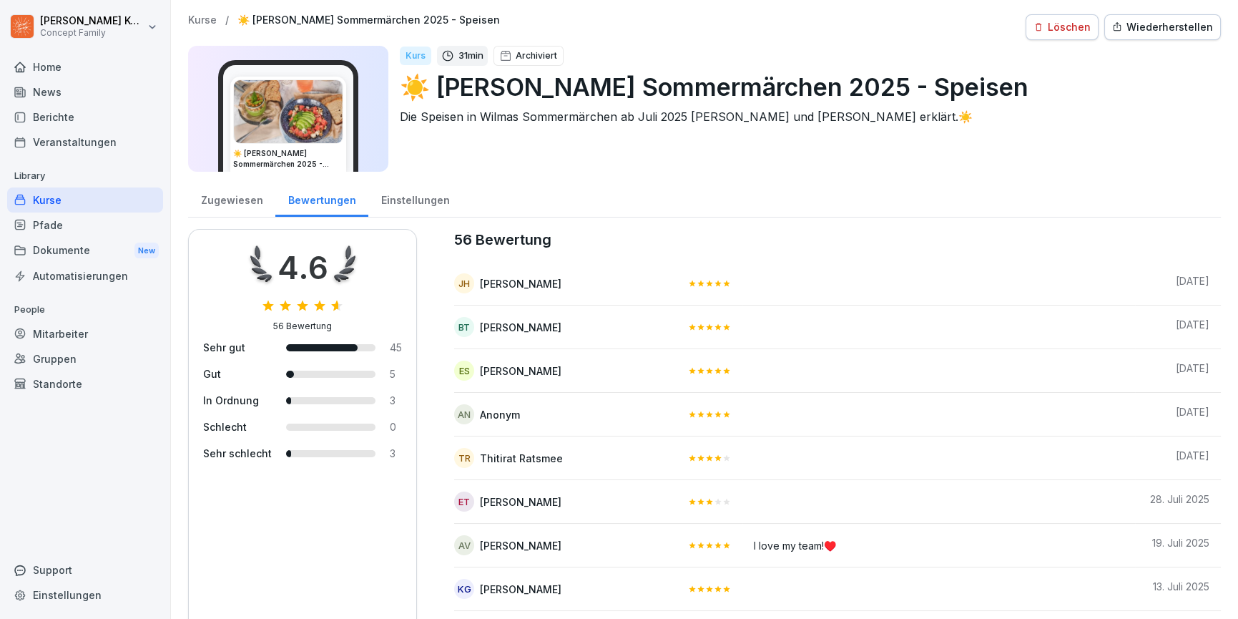
click at [49, 197] on div "Kurse" at bounding box center [85, 199] width 156 height 25
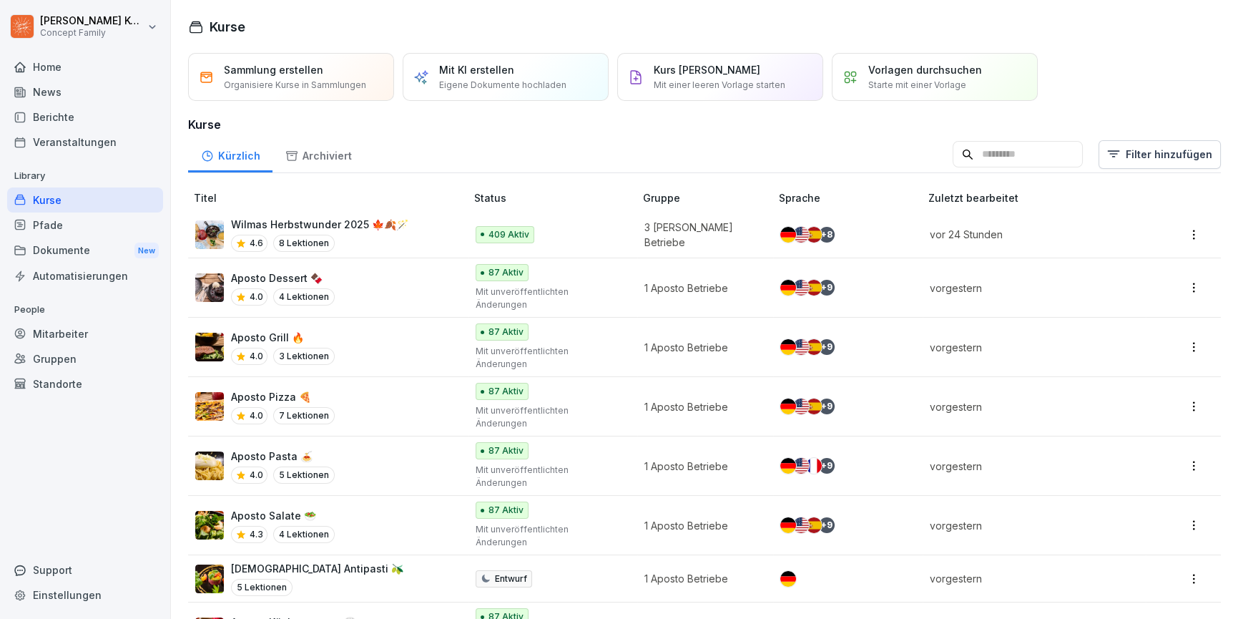
click at [985, 147] on input at bounding box center [1018, 154] width 130 height 27
type input "******"
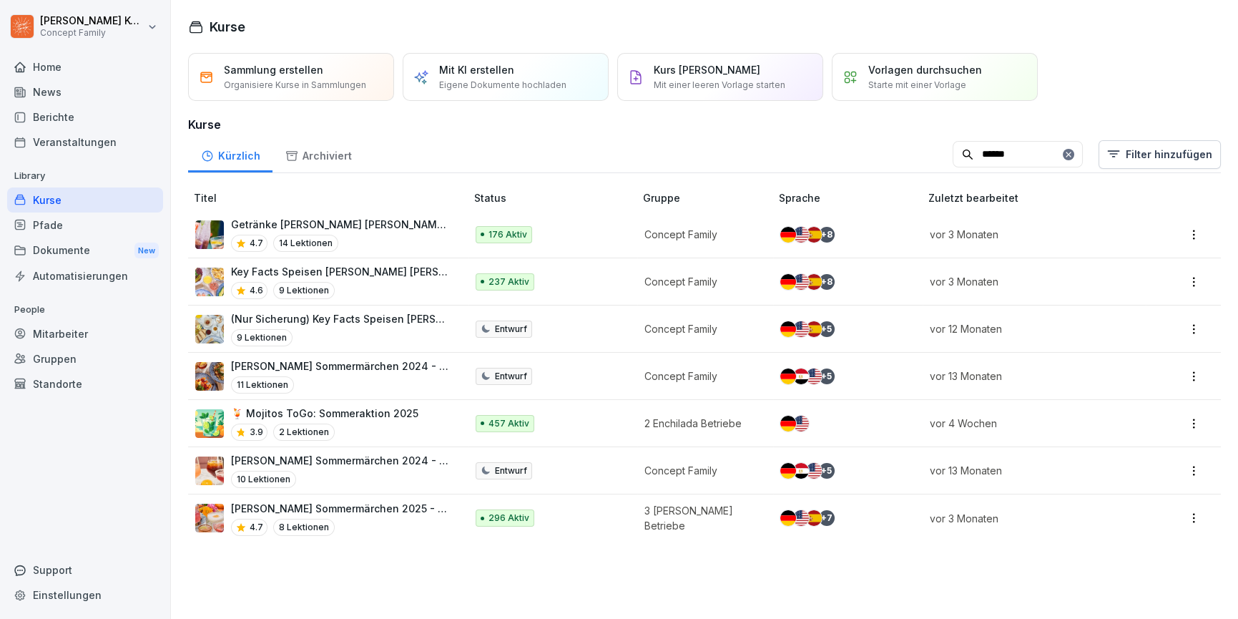
click at [384, 235] on div "4.7 14 Lektionen" at bounding box center [341, 243] width 220 height 17
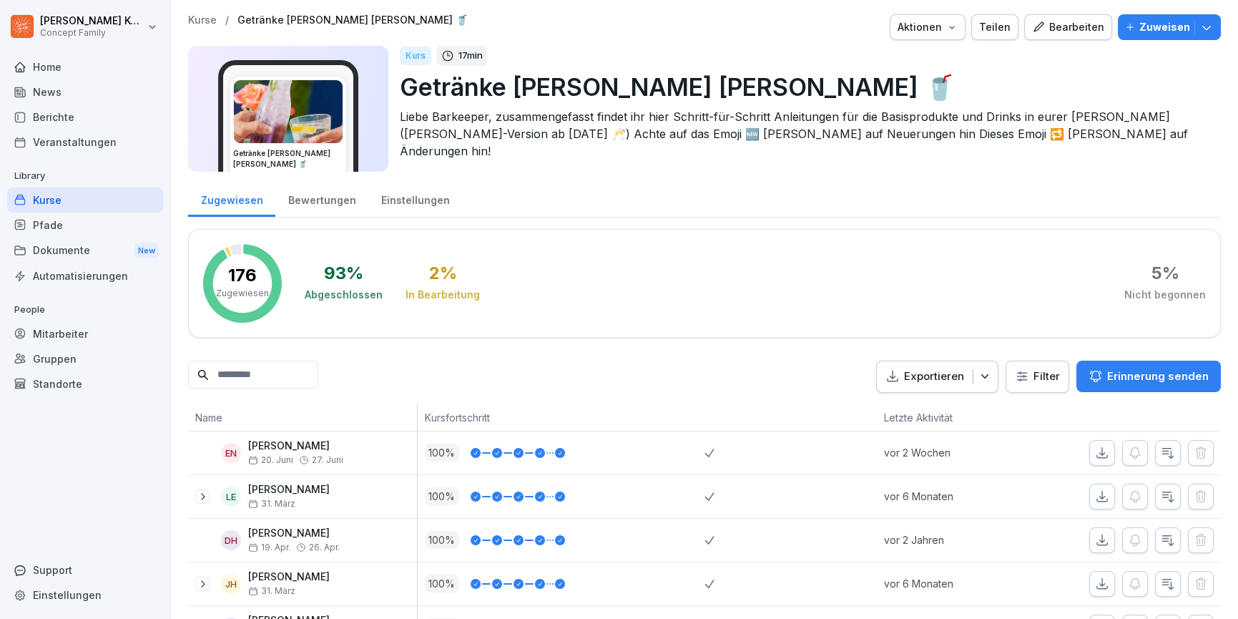
click at [315, 201] on div "Bewertungen" at bounding box center [321, 198] width 93 height 36
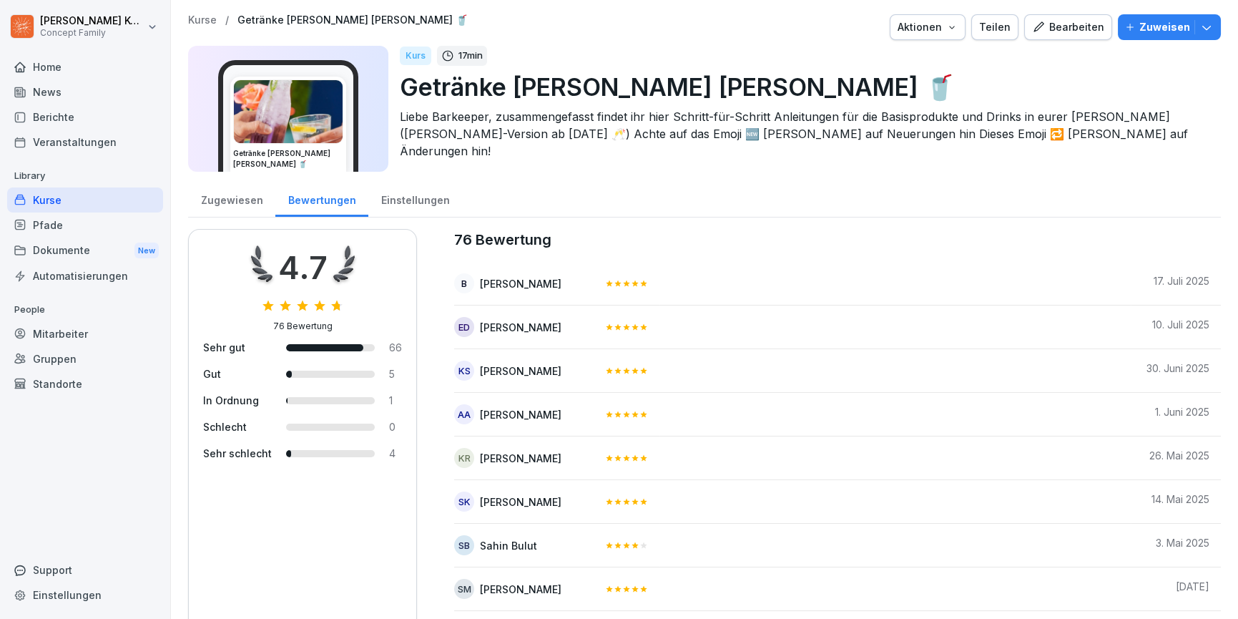
click at [232, 208] on div "Zugewiesen" at bounding box center [231, 198] width 87 height 36
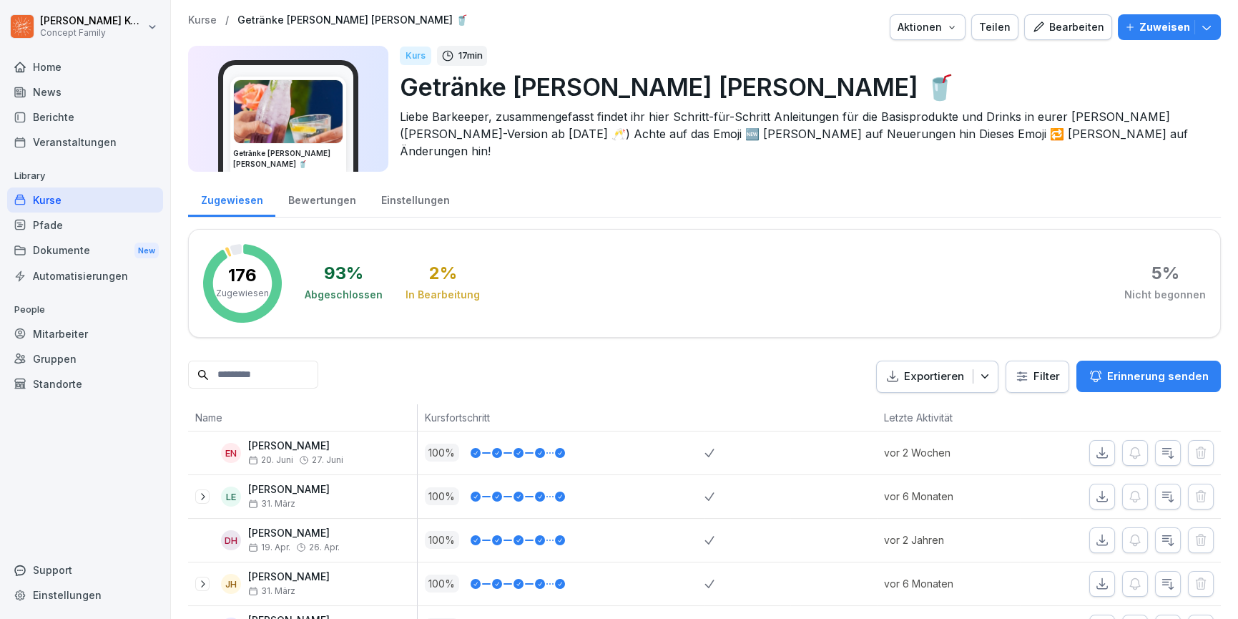
click at [934, 28] on div "Aktionen" at bounding box center [927, 27] width 60 height 16
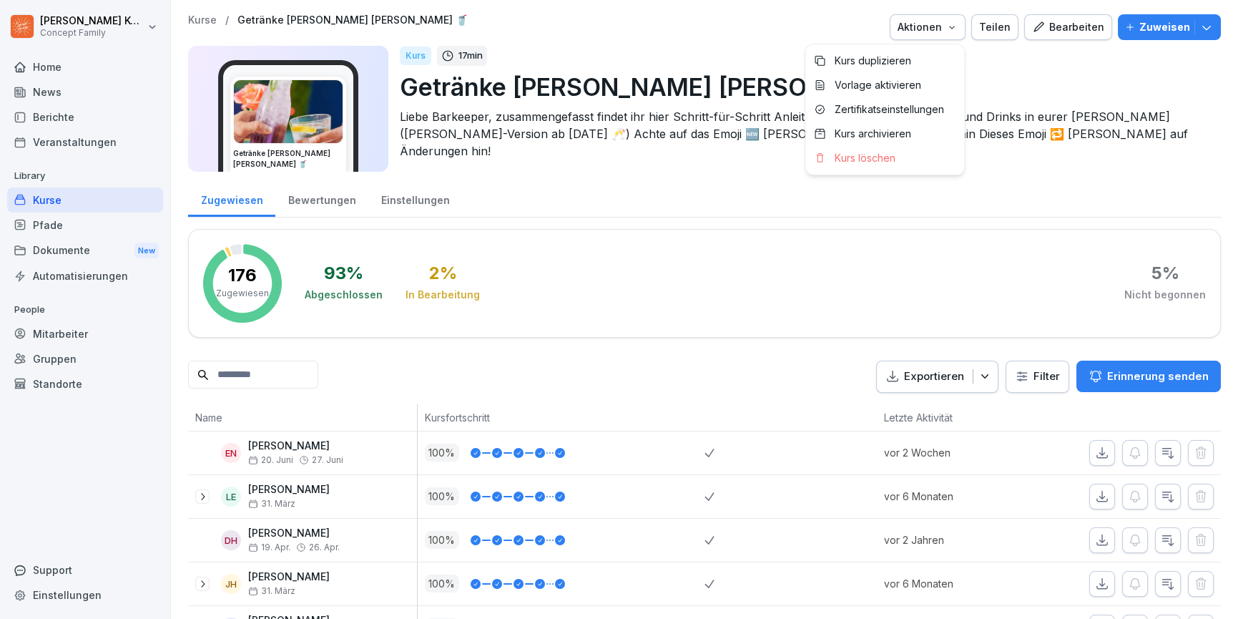
click at [727, 39] on html "[PERSON_NAME] Concept Family Home News Berichte Veranstaltungen Library Kurse P…" at bounding box center [619, 309] width 1238 height 619
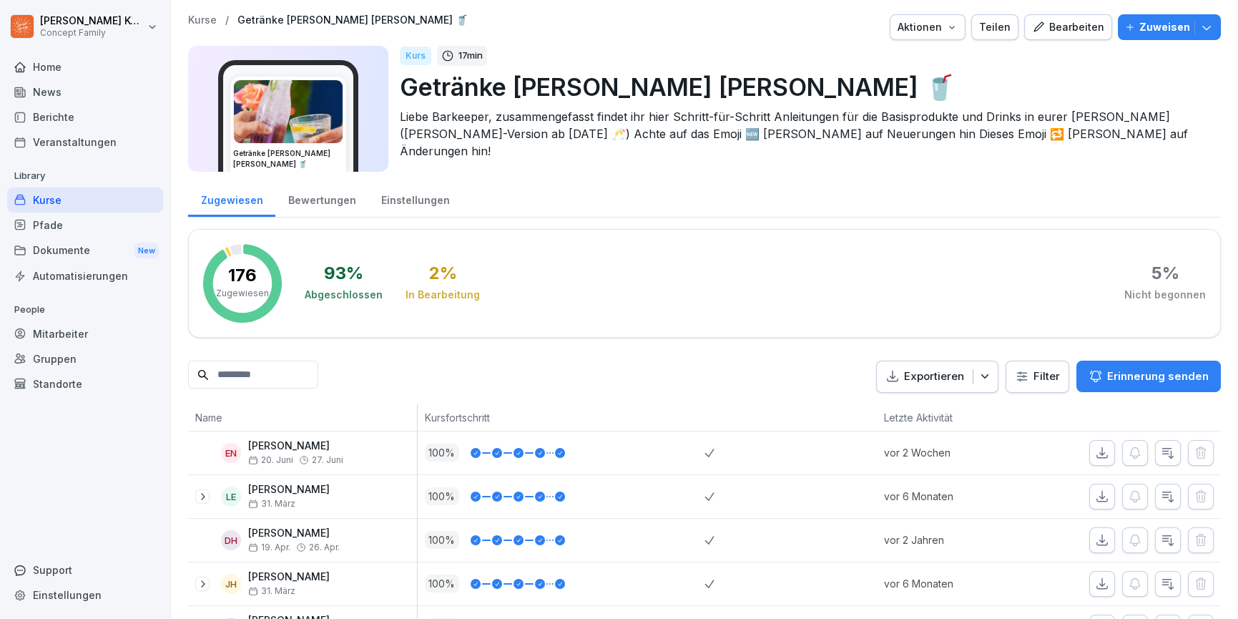
click at [69, 192] on div "Kurse" at bounding box center [85, 199] width 156 height 25
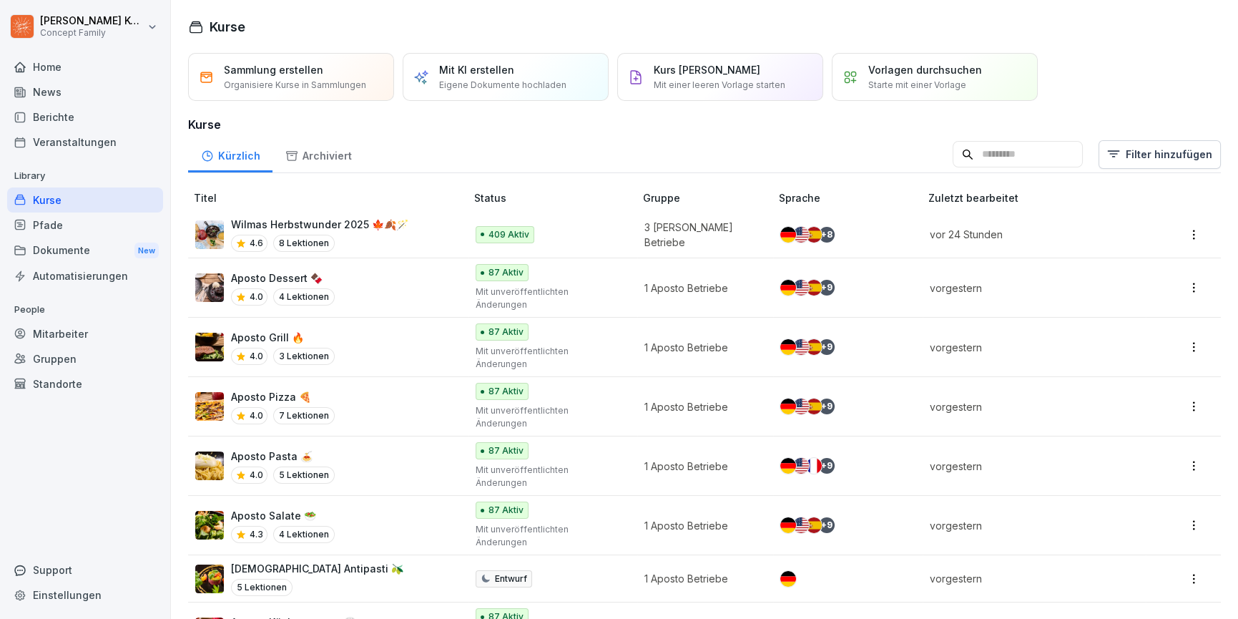
click at [998, 150] on input at bounding box center [1018, 154] width 130 height 27
type input "******"
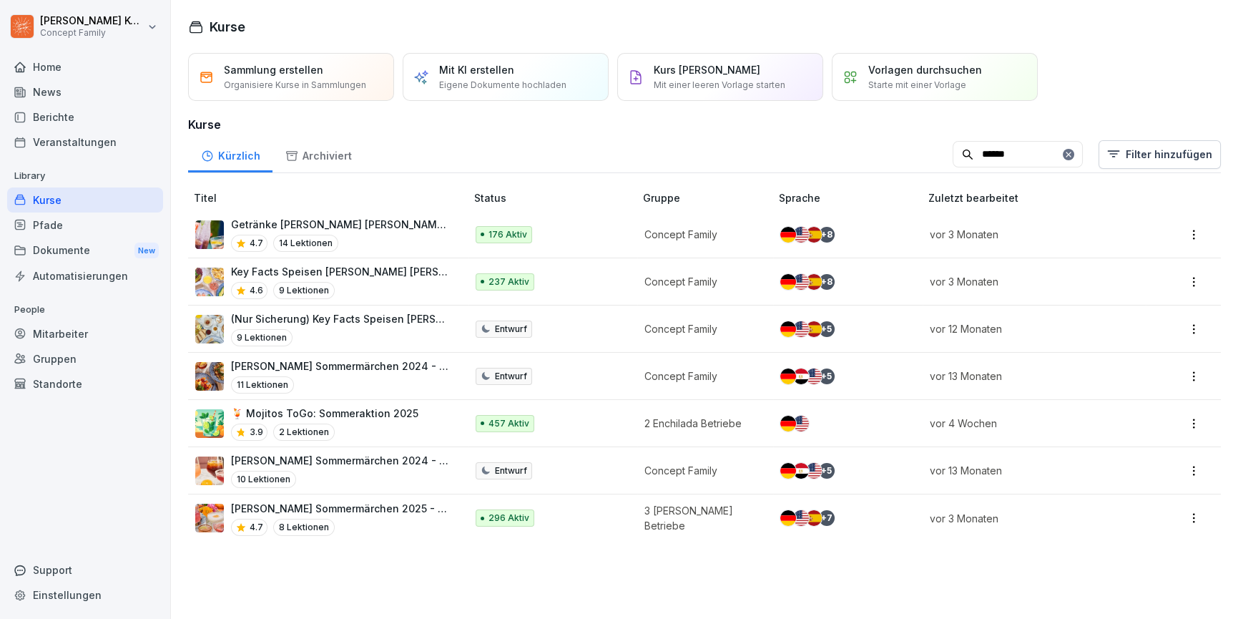
click at [419, 525] on div "4.7 8 Lektionen" at bounding box center [341, 526] width 220 height 17
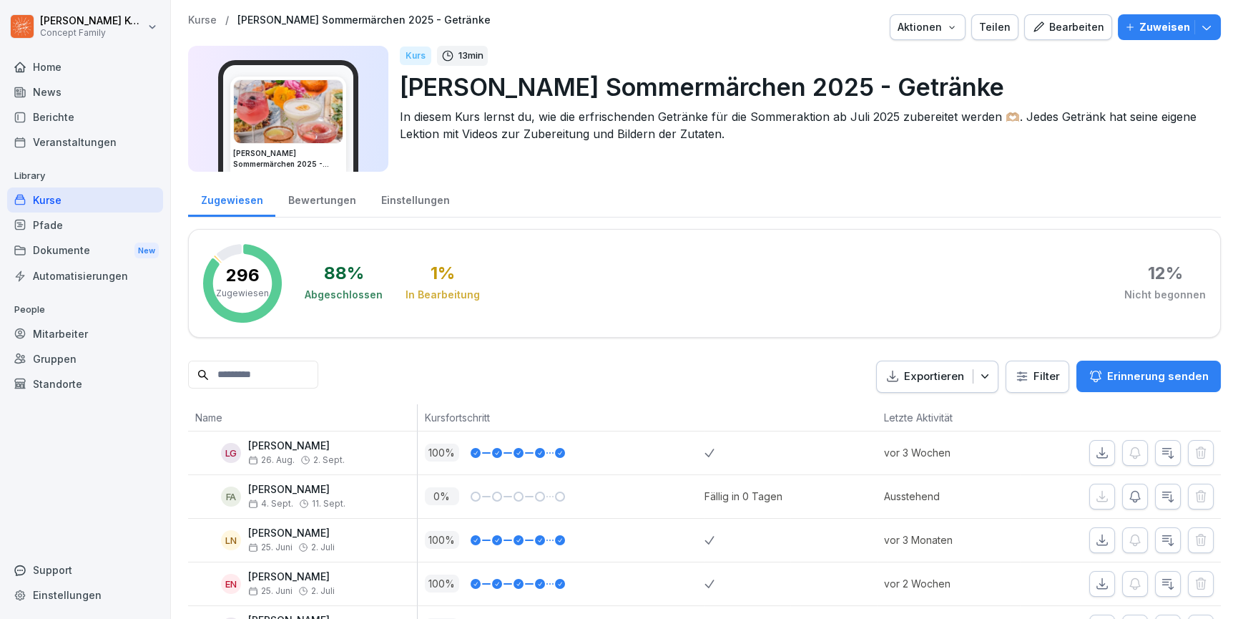
click at [320, 207] on div "Bewertungen" at bounding box center [321, 198] width 93 height 36
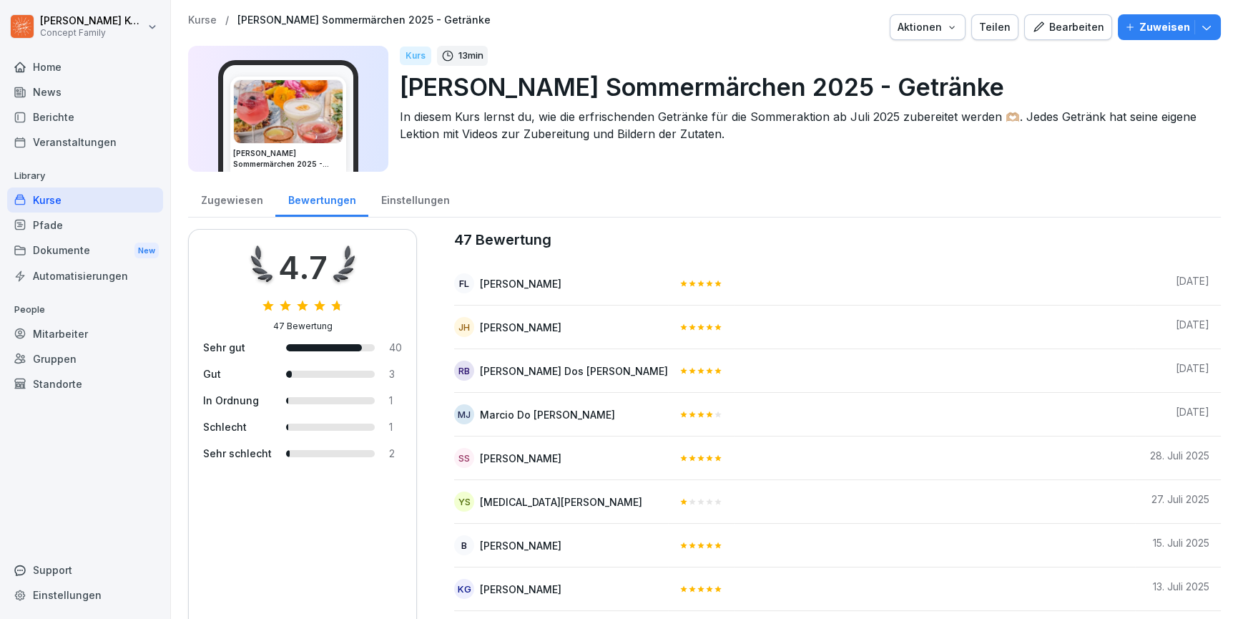
click at [1098, 25] on button "Bearbeiten" at bounding box center [1068, 27] width 88 height 26
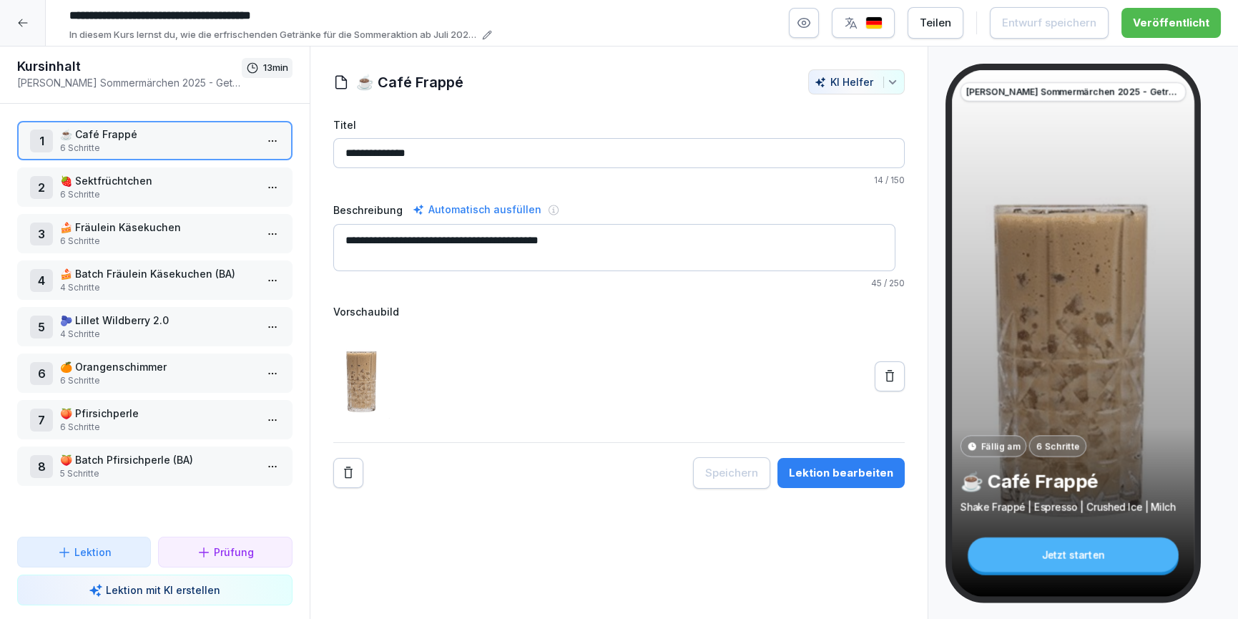
click at [40, 26] on div at bounding box center [23, 23] width 46 height 46
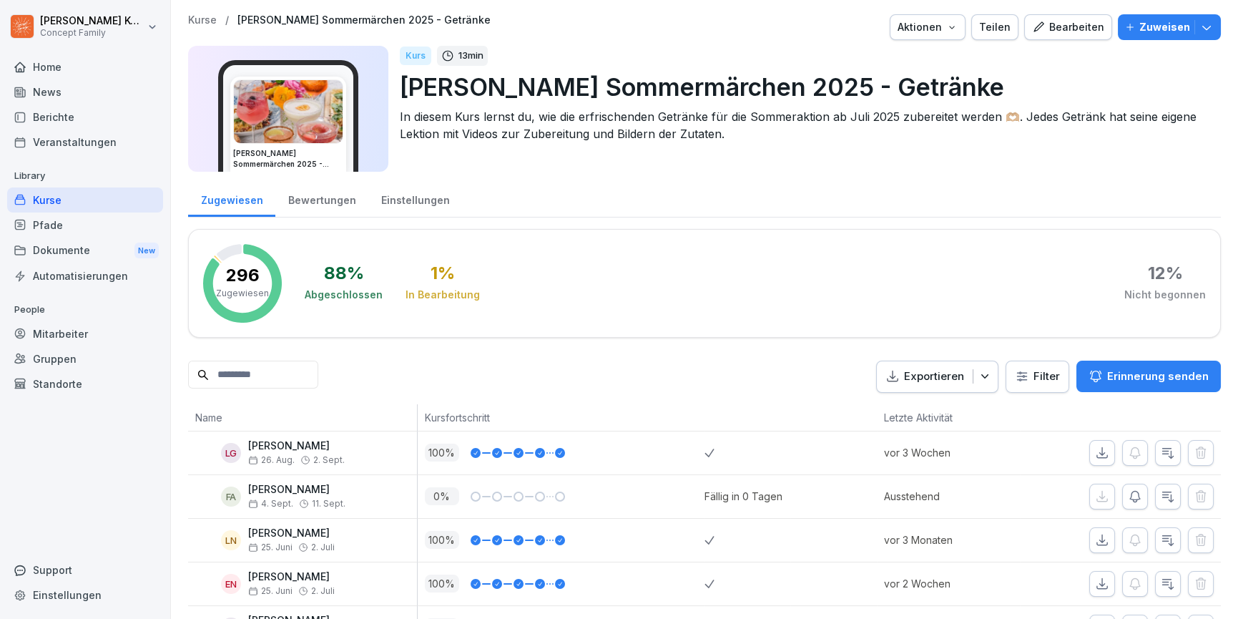
click at [917, 28] on div "Aktionen" at bounding box center [927, 27] width 60 height 16
click at [898, 130] on p "Kurs archivieren" at bounding box center [872, 133] width 77 height 13
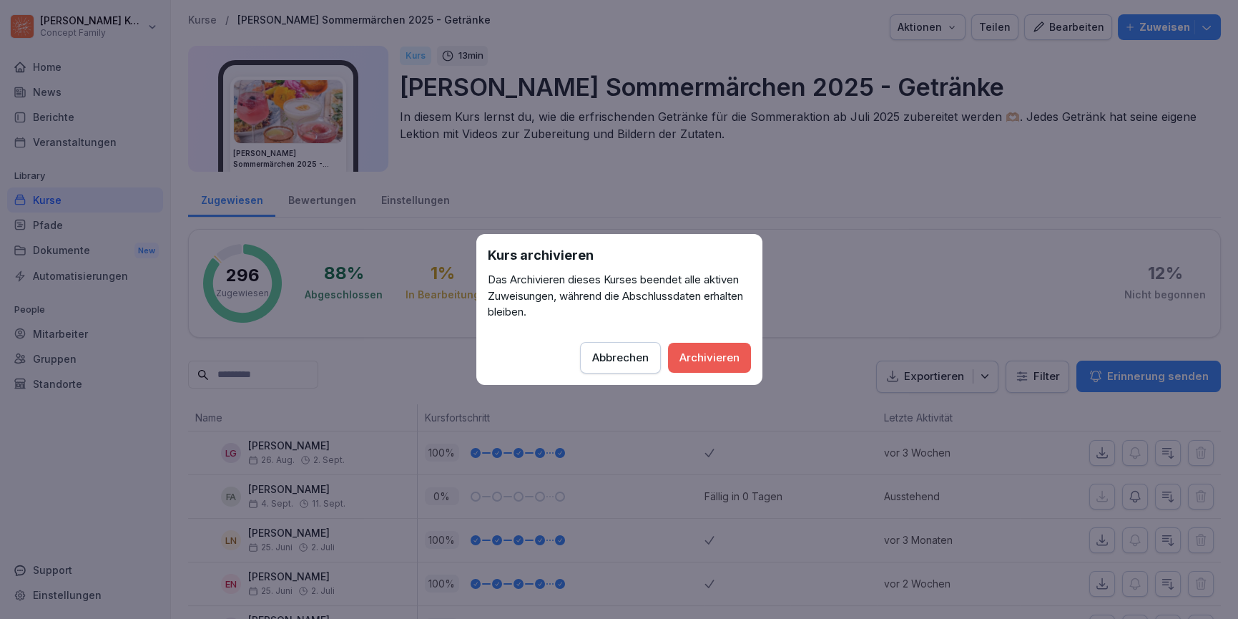
click at [694, 357] on div "Archivieren" at bounding box center [709, 358] width 60 height 16
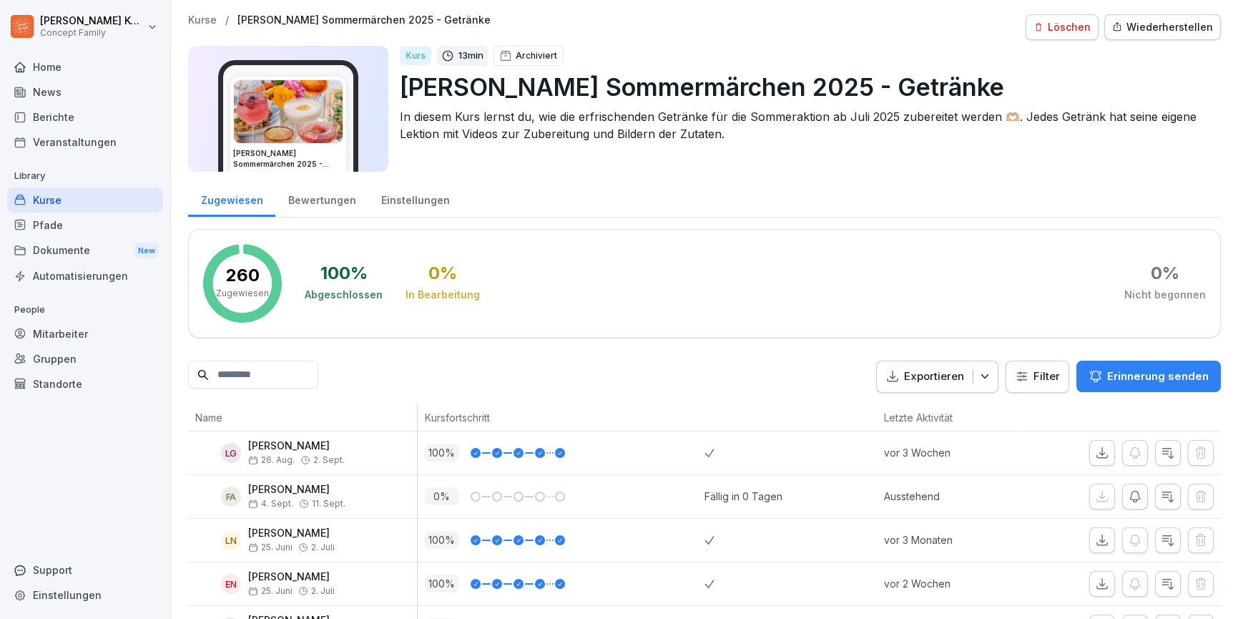
click at [50, 205] on div "Kurse" at bounding box center [85, 199] width 156 height 25
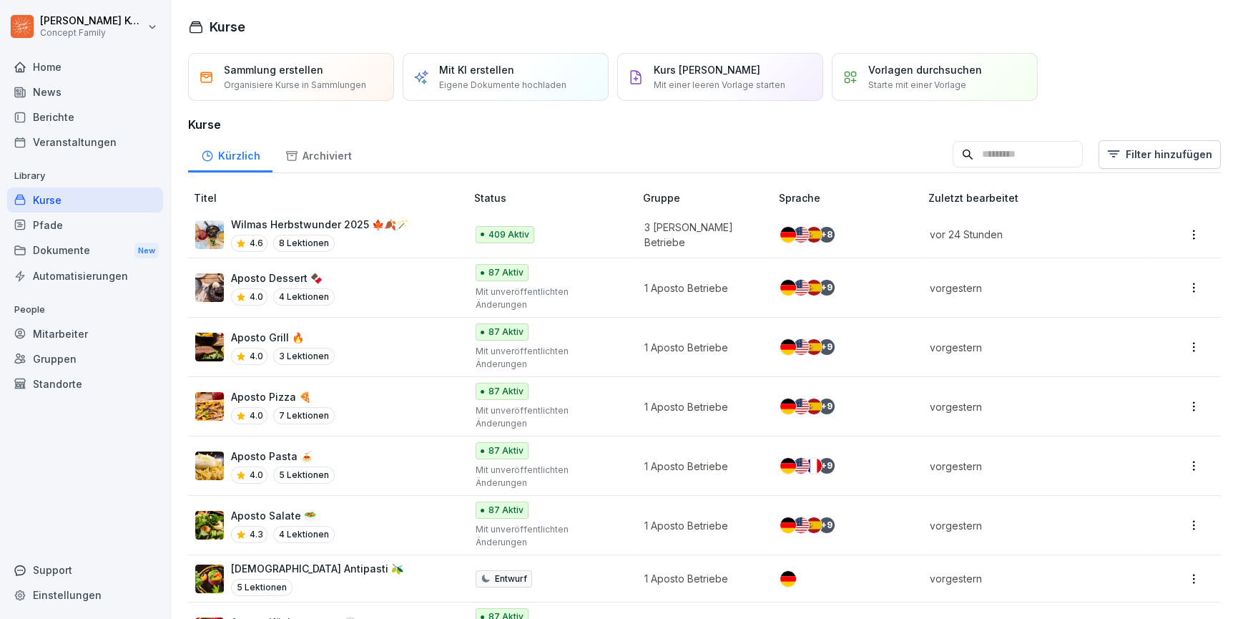
click at [52, 59] on div "Home" at bounding box center [85, 66] width 156 height 25
